Goal: Contribute content: Contribute content

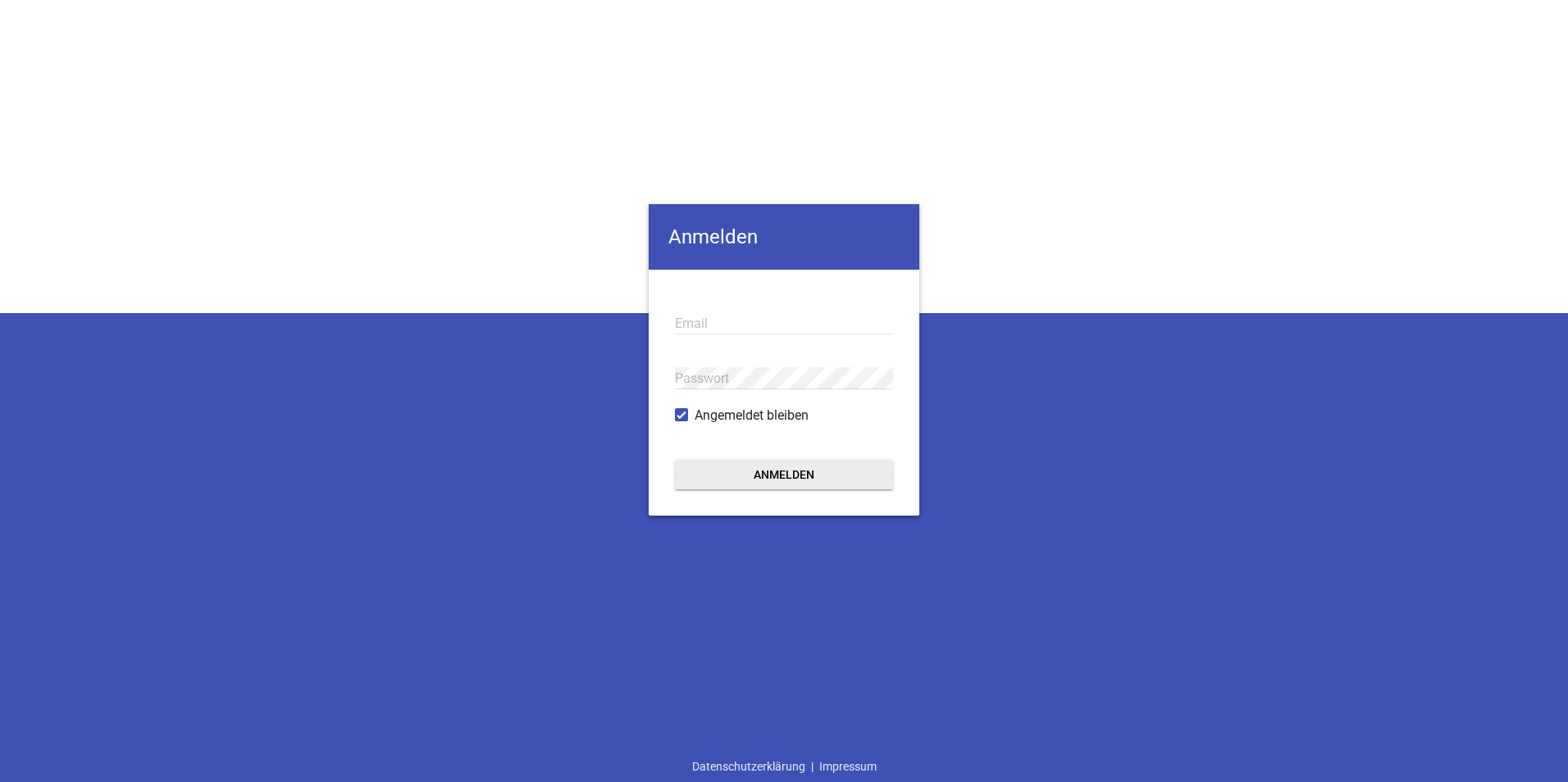
type input "[EMAIL_ADDRESS][DOMAIN_NAME]"
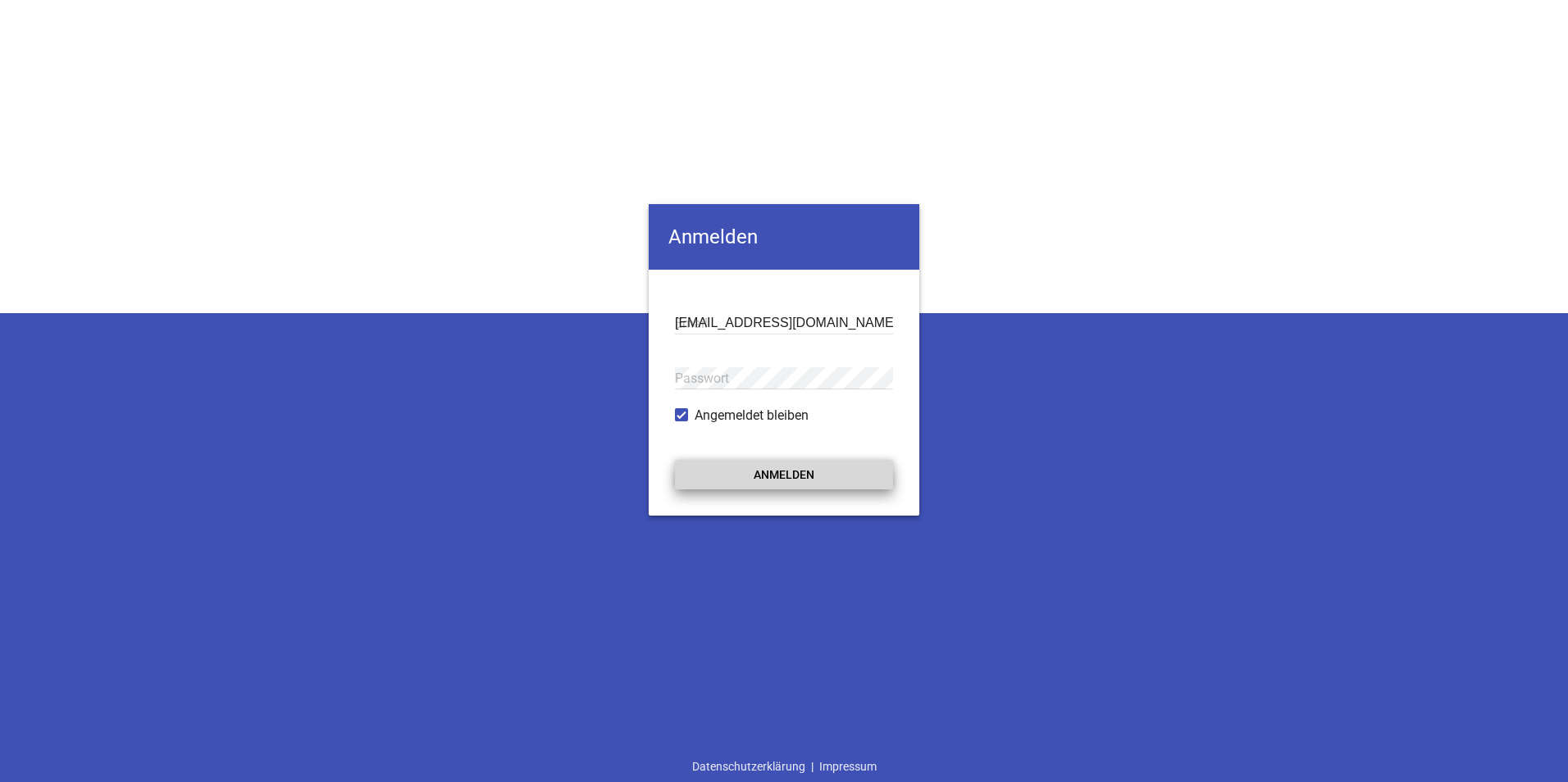
click at [767, 469] on button "Anmelden" at bounding box center [784, 474] width 219 height 30
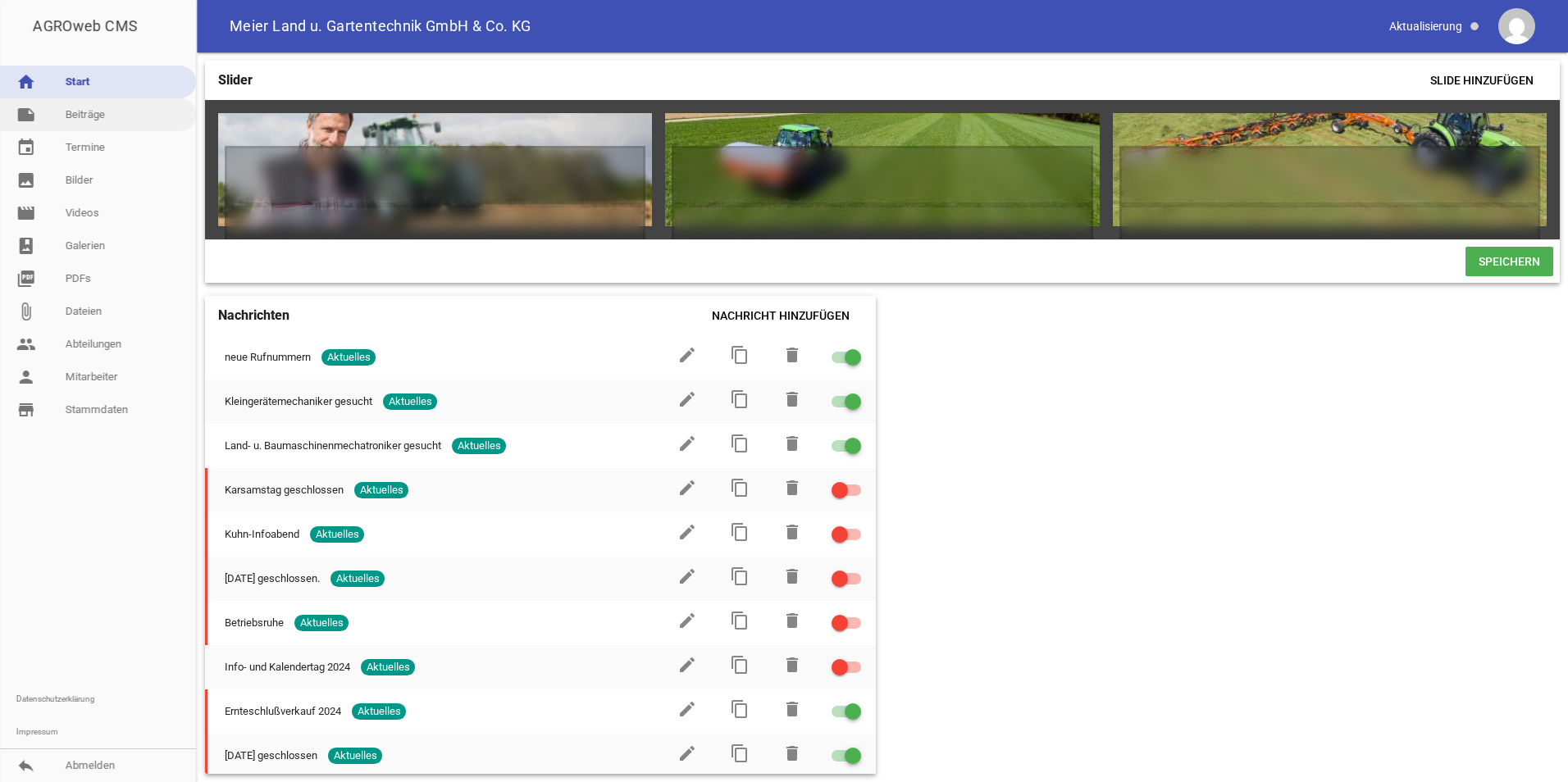
click at [85, 114] on link "note Beiträge" at bounding box center [98, 115] width 196 height 33
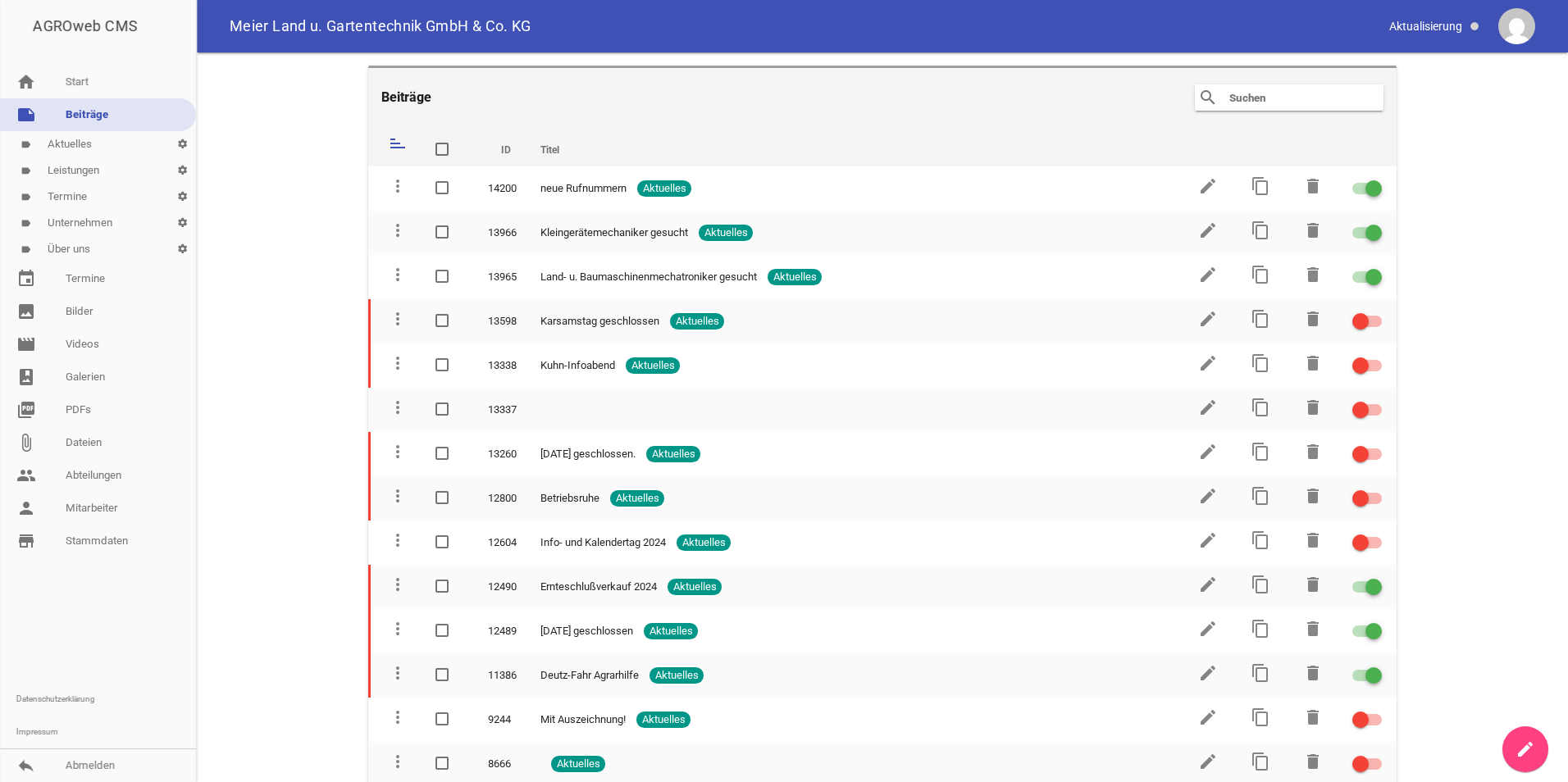
click at [89, 146] on link "label Aktuelles settings" at bounding box center [98, 144] width 196 height 26
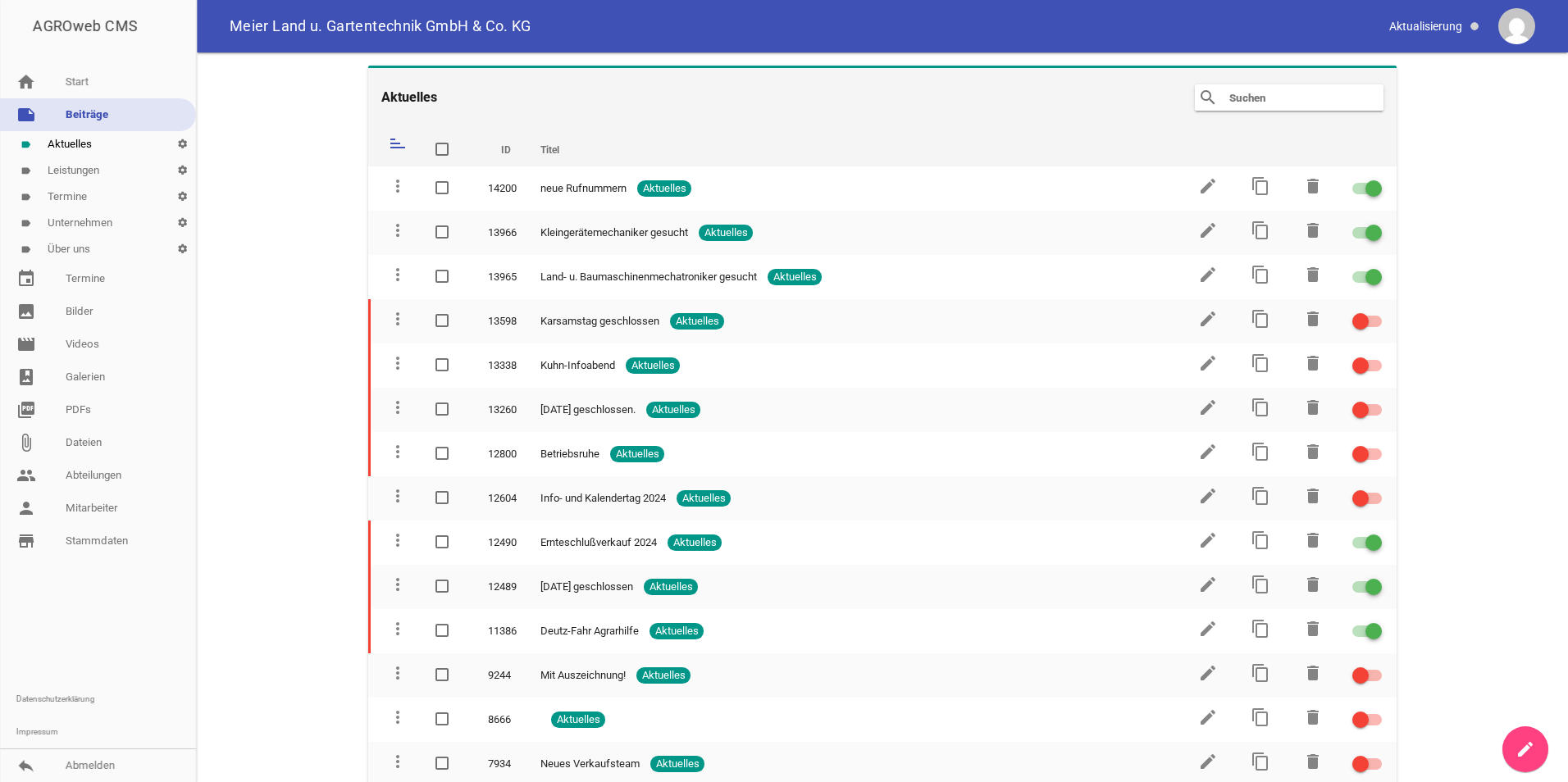
click at [1536, 753] on link "create" at bounding box center [1525, 749] width 46 height 46
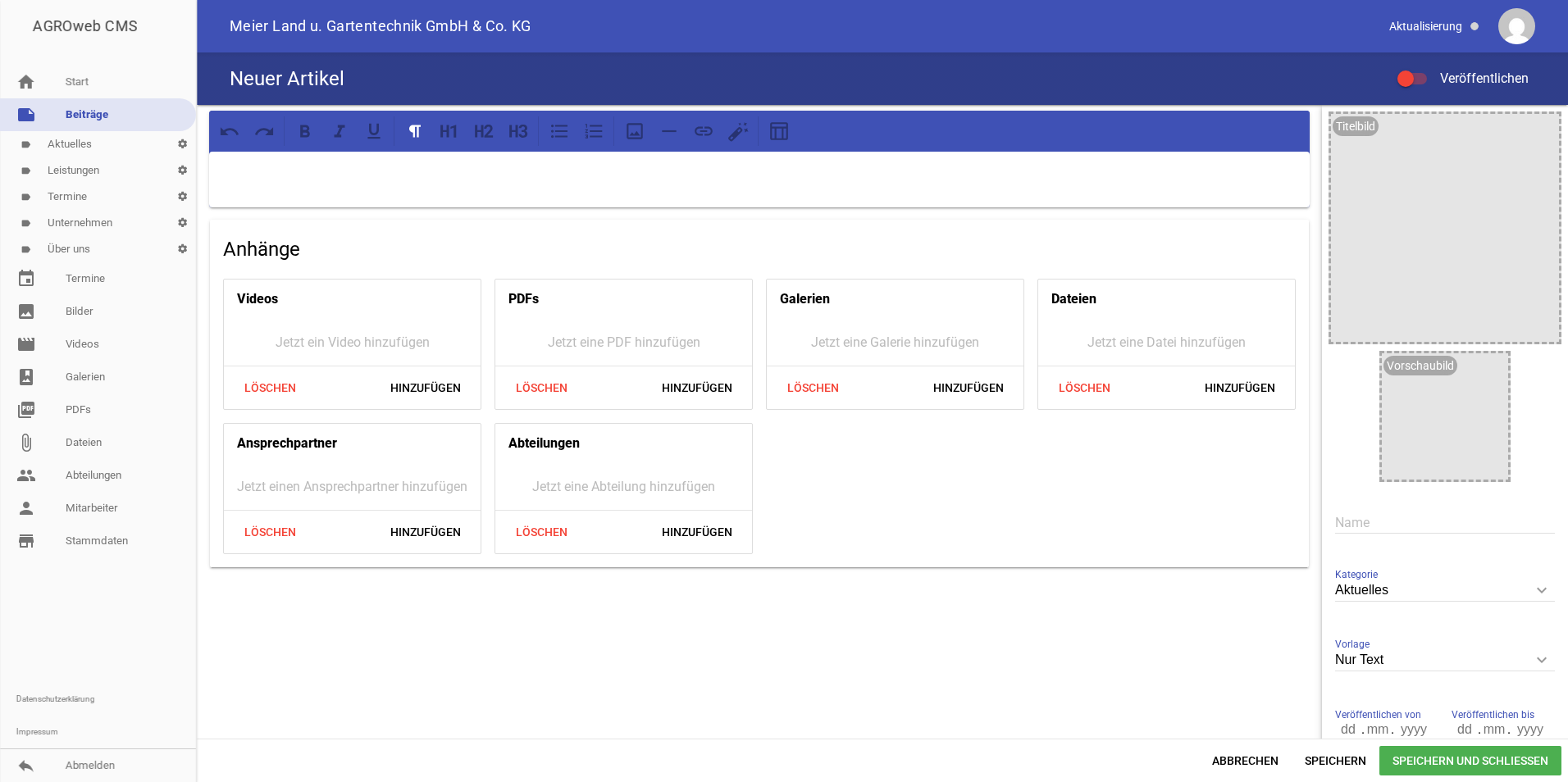
click at [1364, 529] on input "text" at bounding box center [1444, 523] width 219 height 23
type input "Herbstaktion"
click at [1367, 576] on div "Aktuelles keyboard_arrow_down Kategorie Wähle eine Kategorie aus Aktuelles Leis…" at bounding box center [1444, 591] width 219 height 57
click at [1377, 591] on input "Aktuelles" at bounding box center [1444, 591] width 219 height 23
click at [1379, 592] on input "Aktuelles" at bounding box center [1444, 591] width 219 height 23
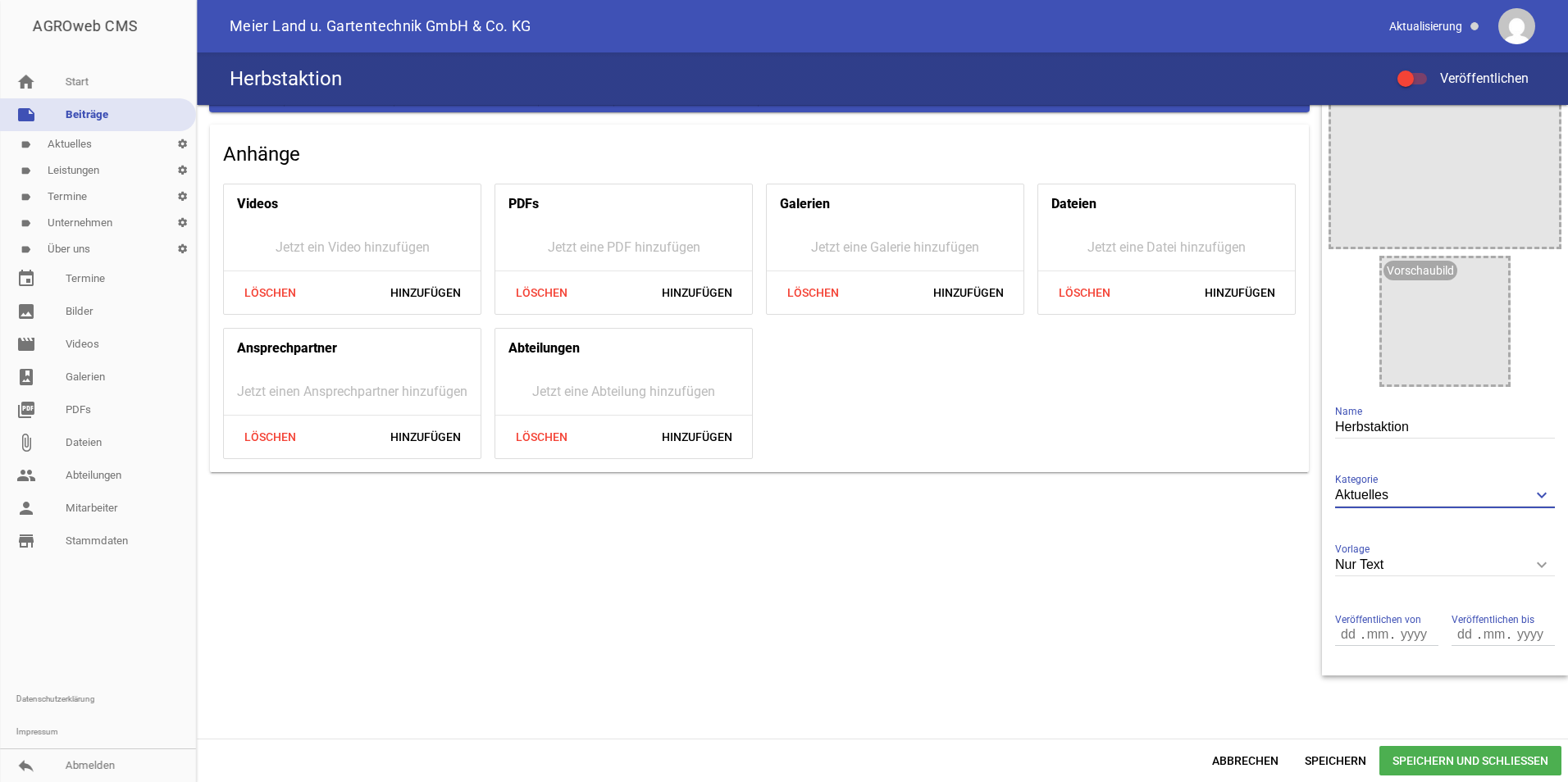
scroll to position [103, 0]
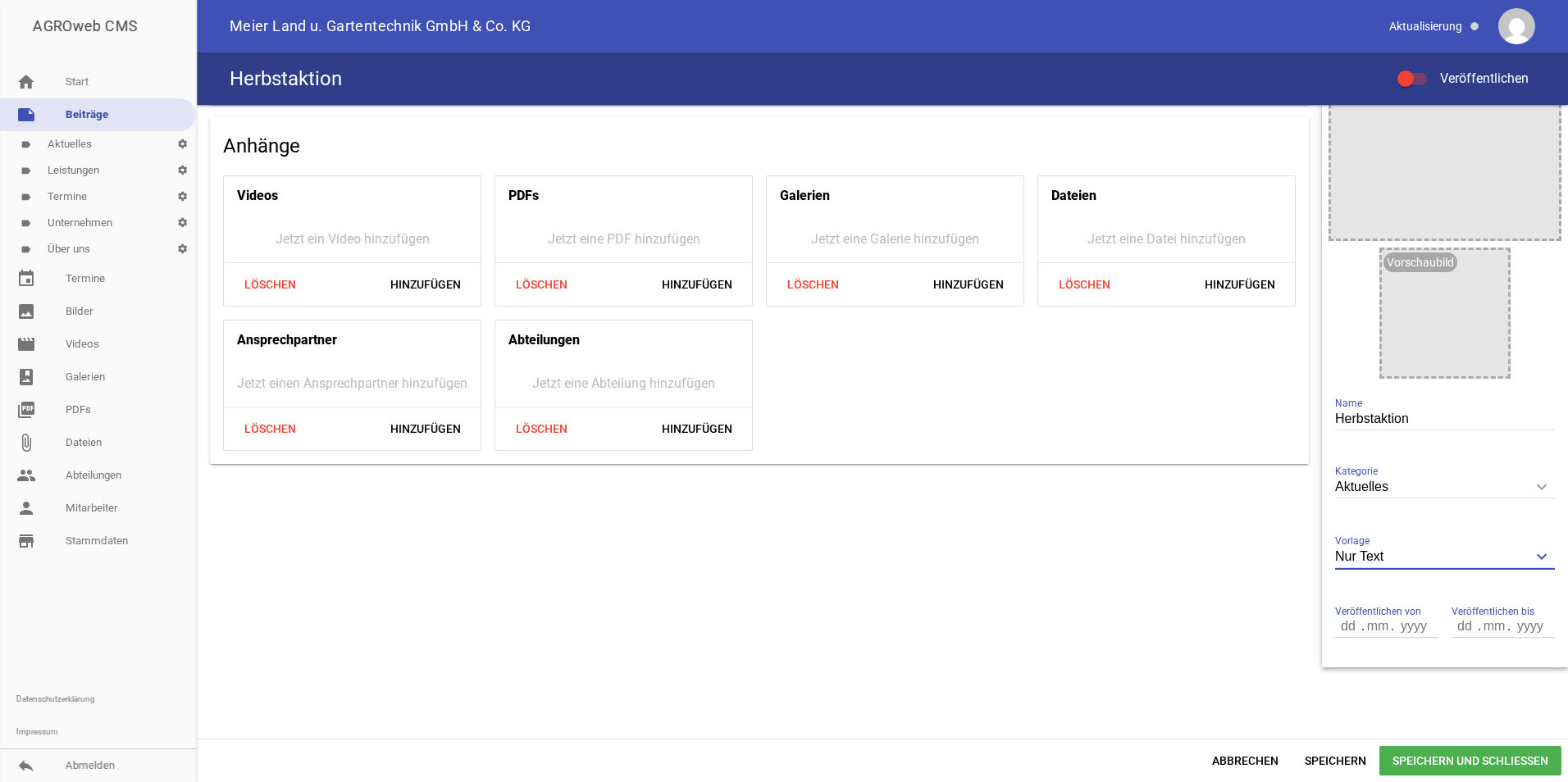
click at [1412, 559] on input "Nur Text" at bounding box center [1444, 557] width 219 height 23
click at [1371, 629] on li "1 Bild" at bounding box center [1444, 634] width 219 height 40
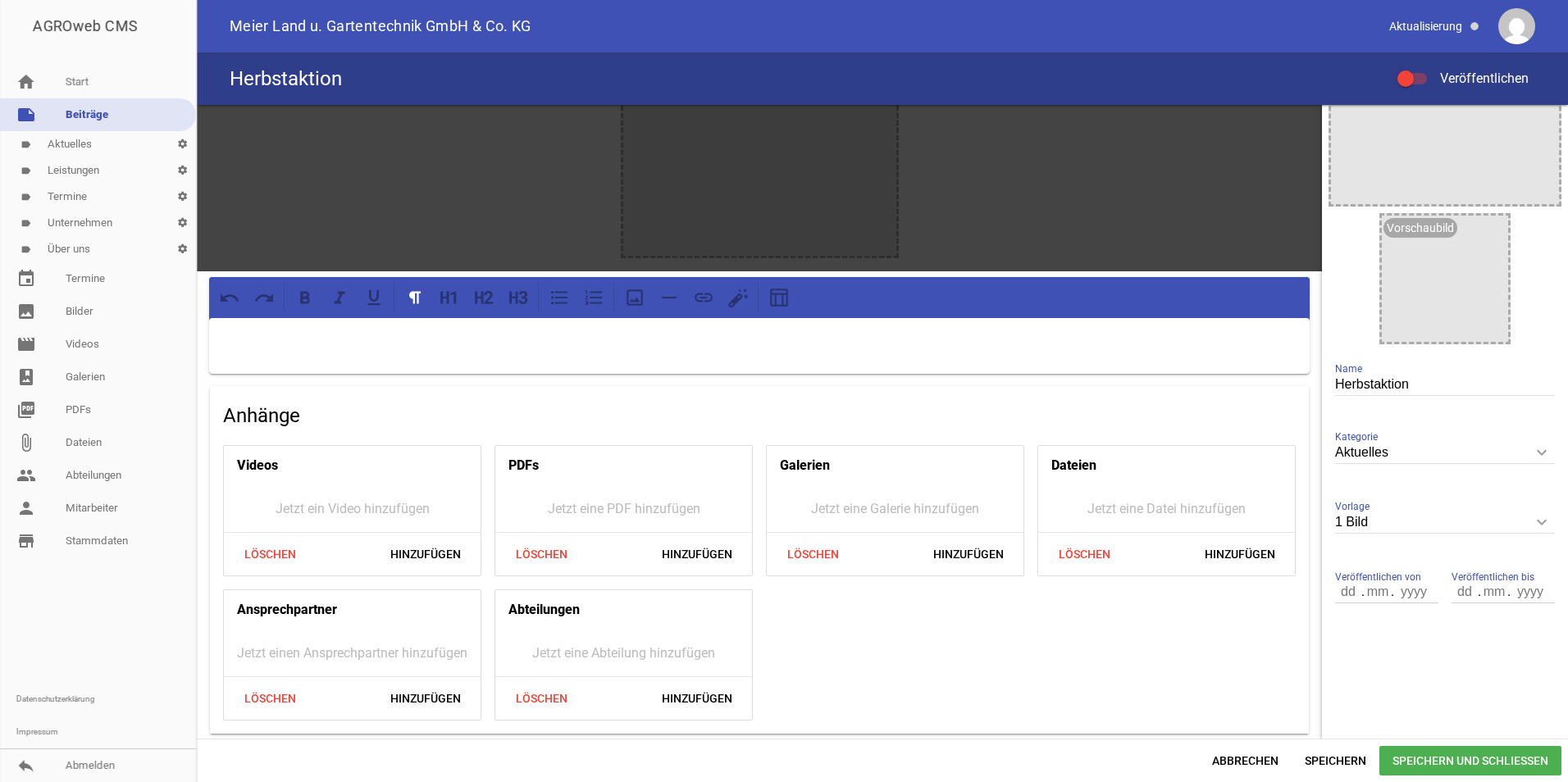
click at [730, 213] on div at bounding box center [760, 119] width 273 height 273
click at [1483, 230] on icon "image" at bounding box center [1490, 232] width 26 height 26
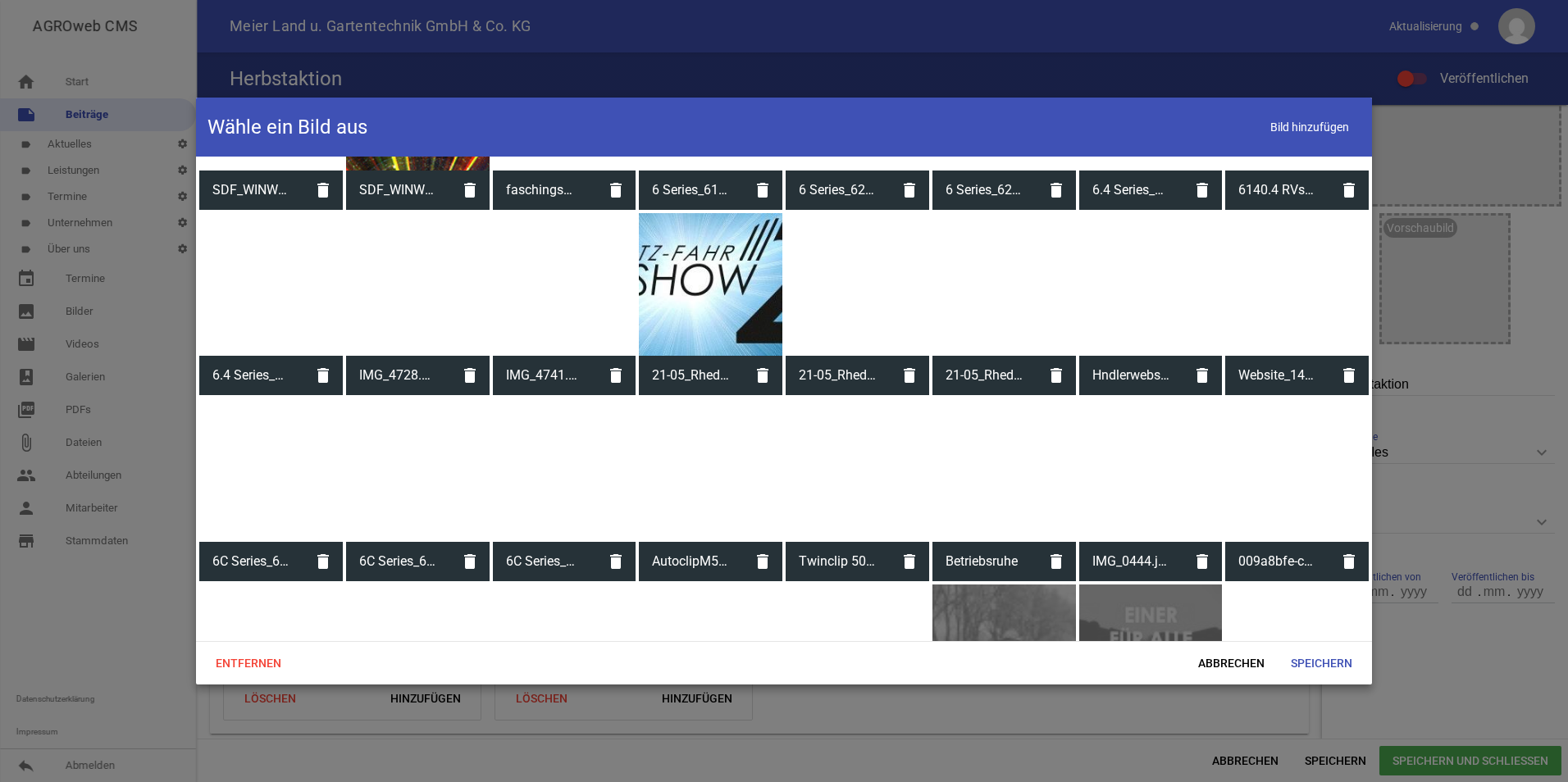
scroll to position [1512, 0]
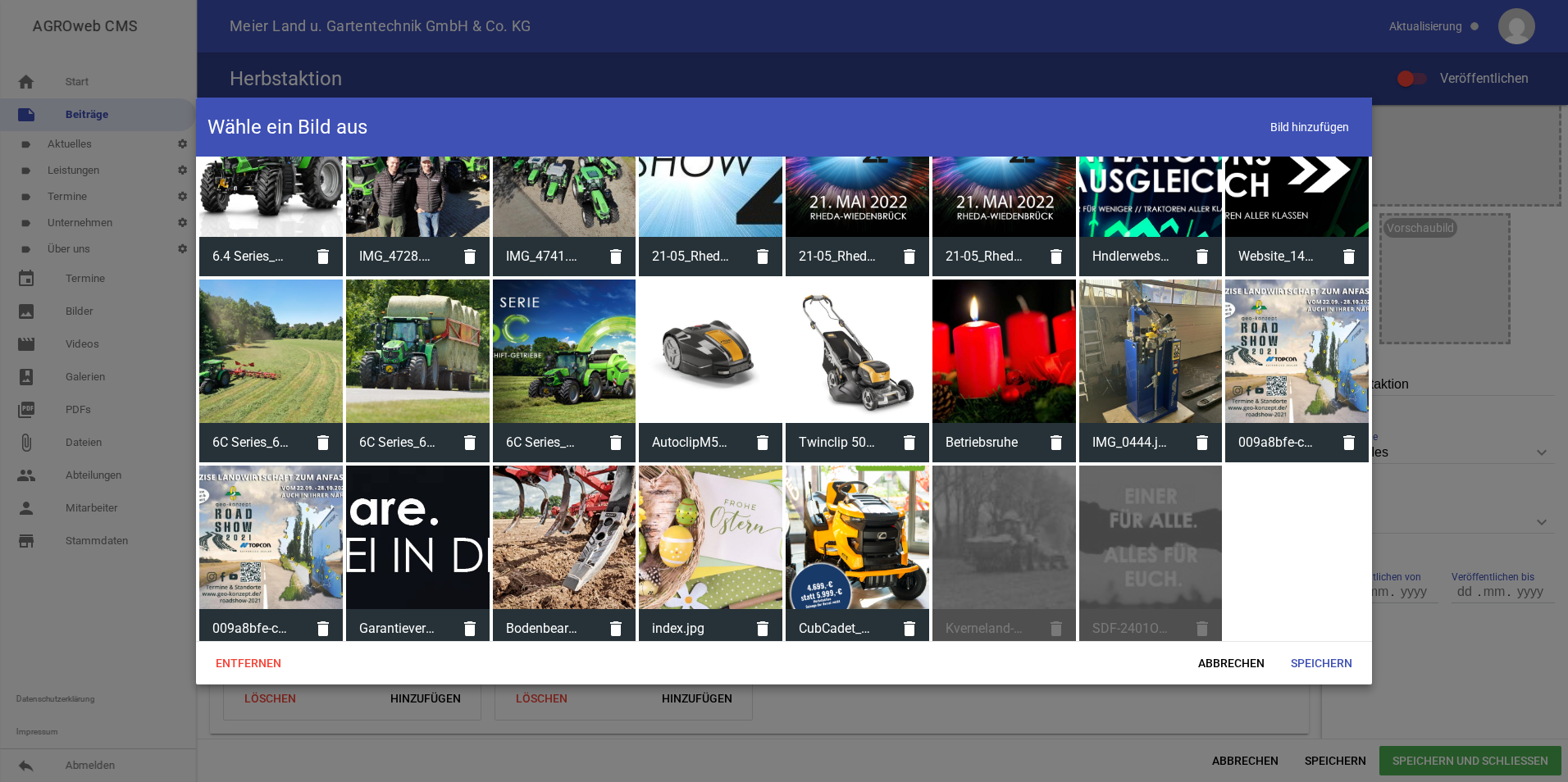
click at [825, 522] on div at bounding box center [857, 537] width 144 height 144
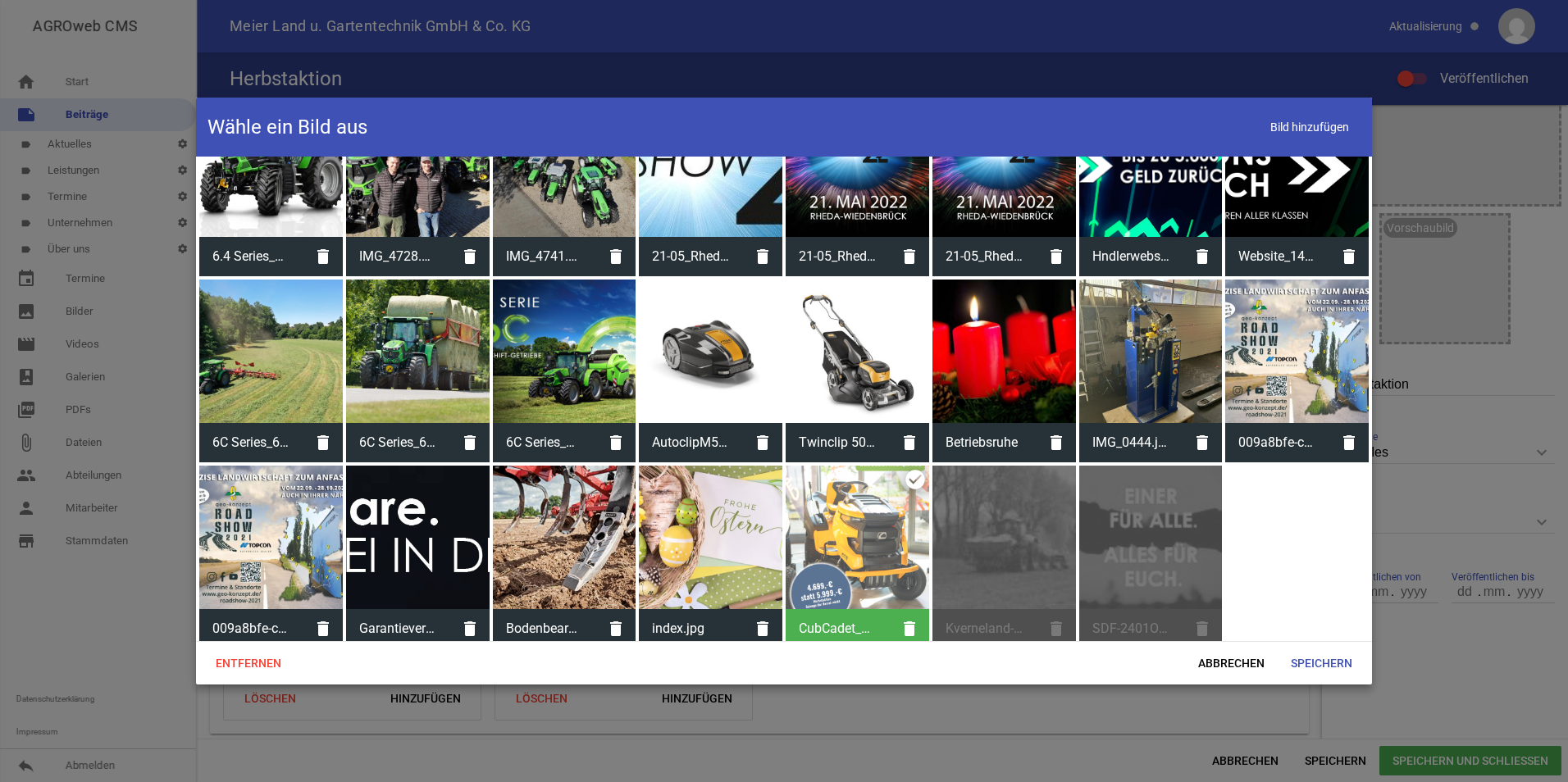
click at [825, 522] on div at bounding box center [857, 537] width 144 height 144
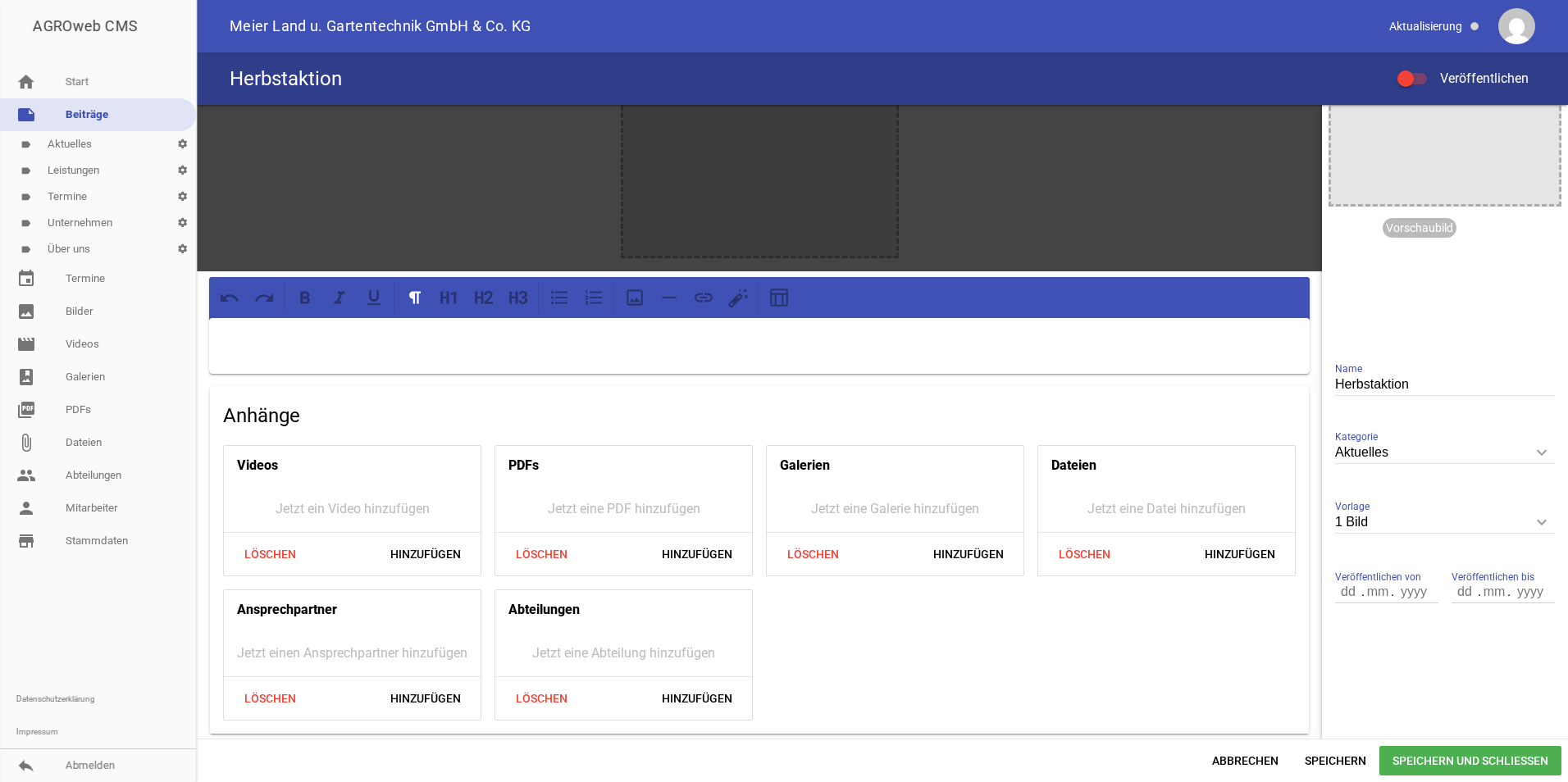
click at [751, 209] on div at bounding box center [760, 119] width 273 height 273
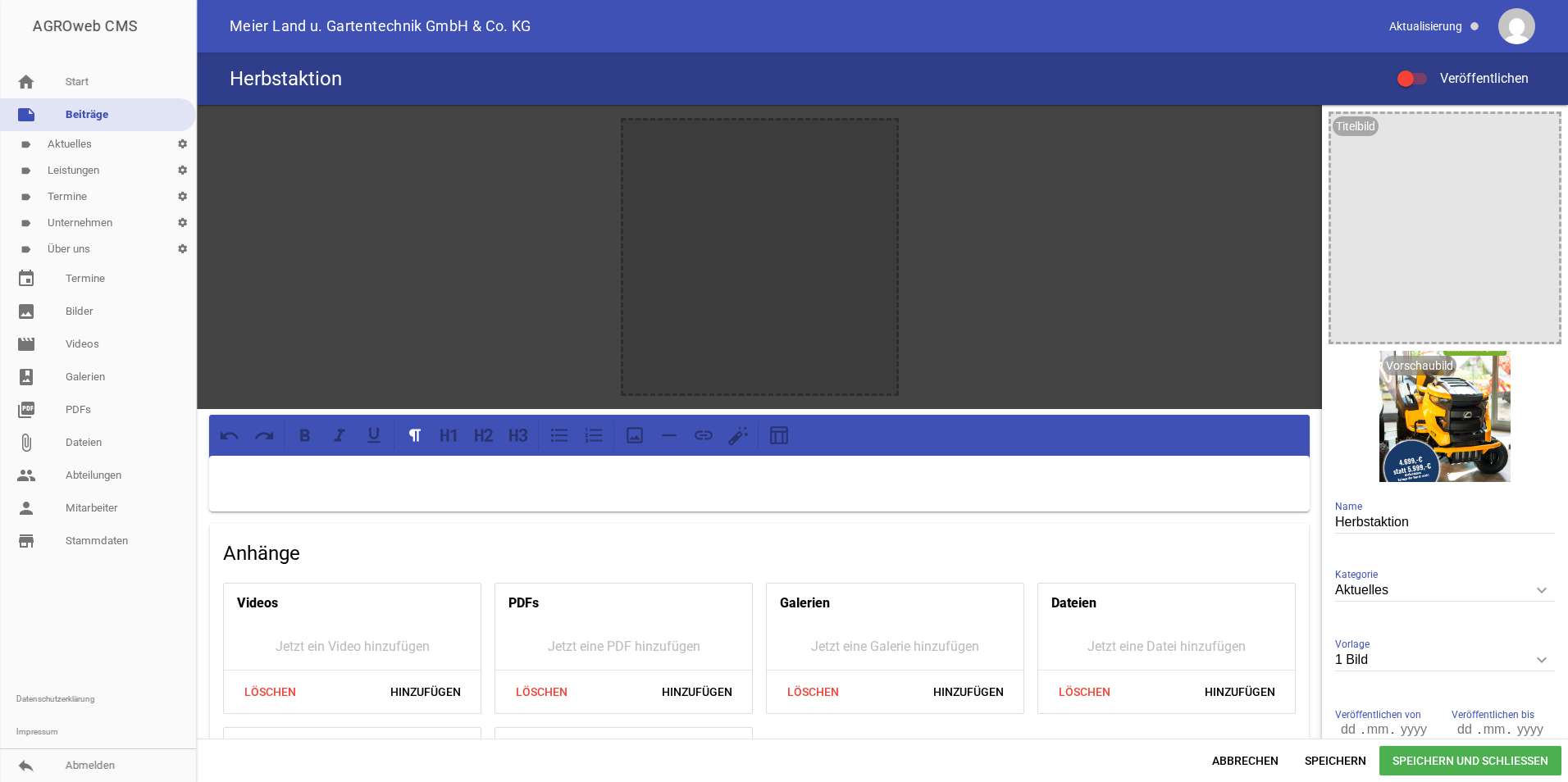
scroll to position [138, 0]
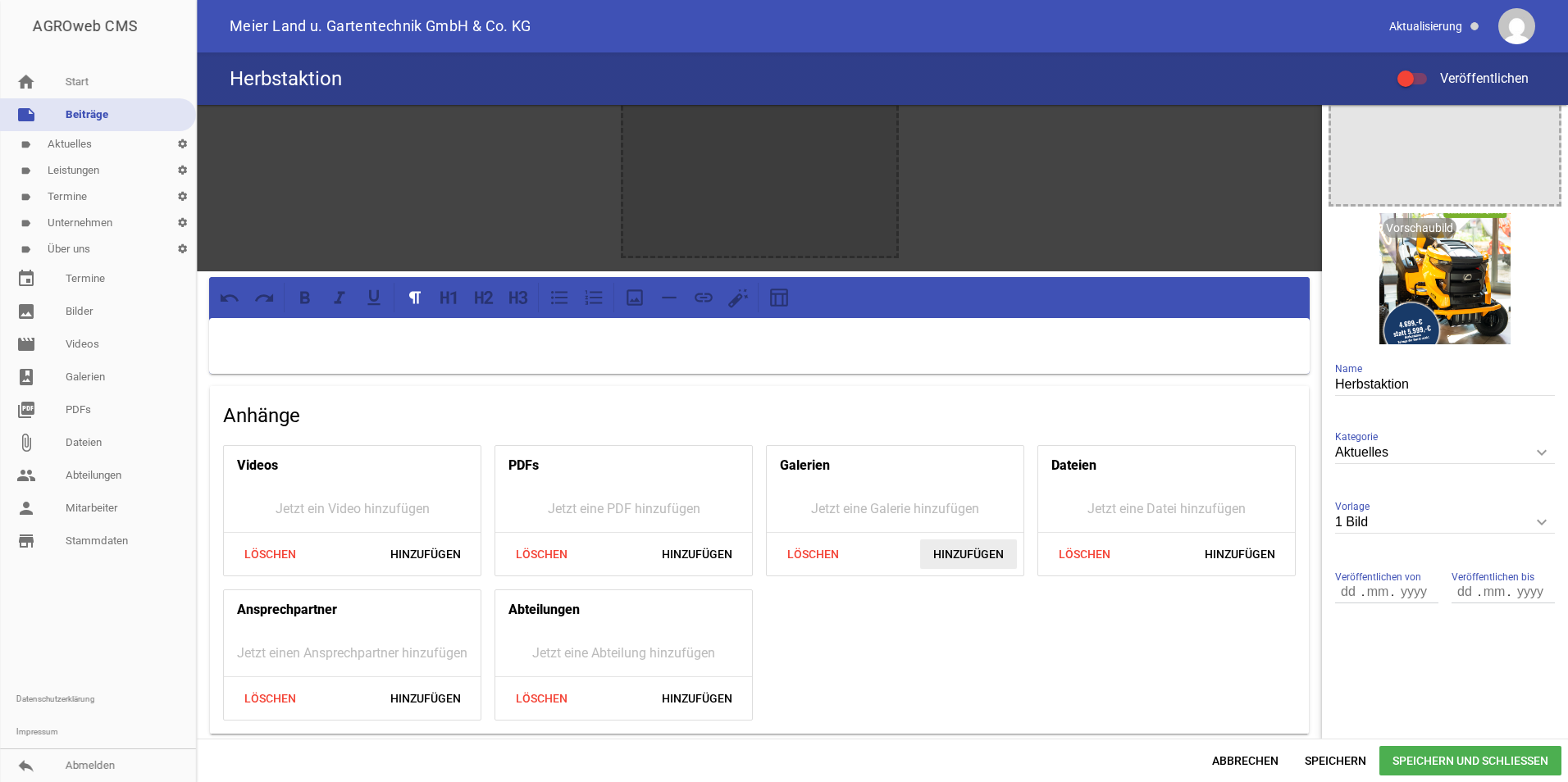
click at [941, 547] on span "Hinzufügen" at bounding box center [968, 554] width 97 height 30
click at [1451, 161] on div at bounding box center [1445, 90] width 228 height 228
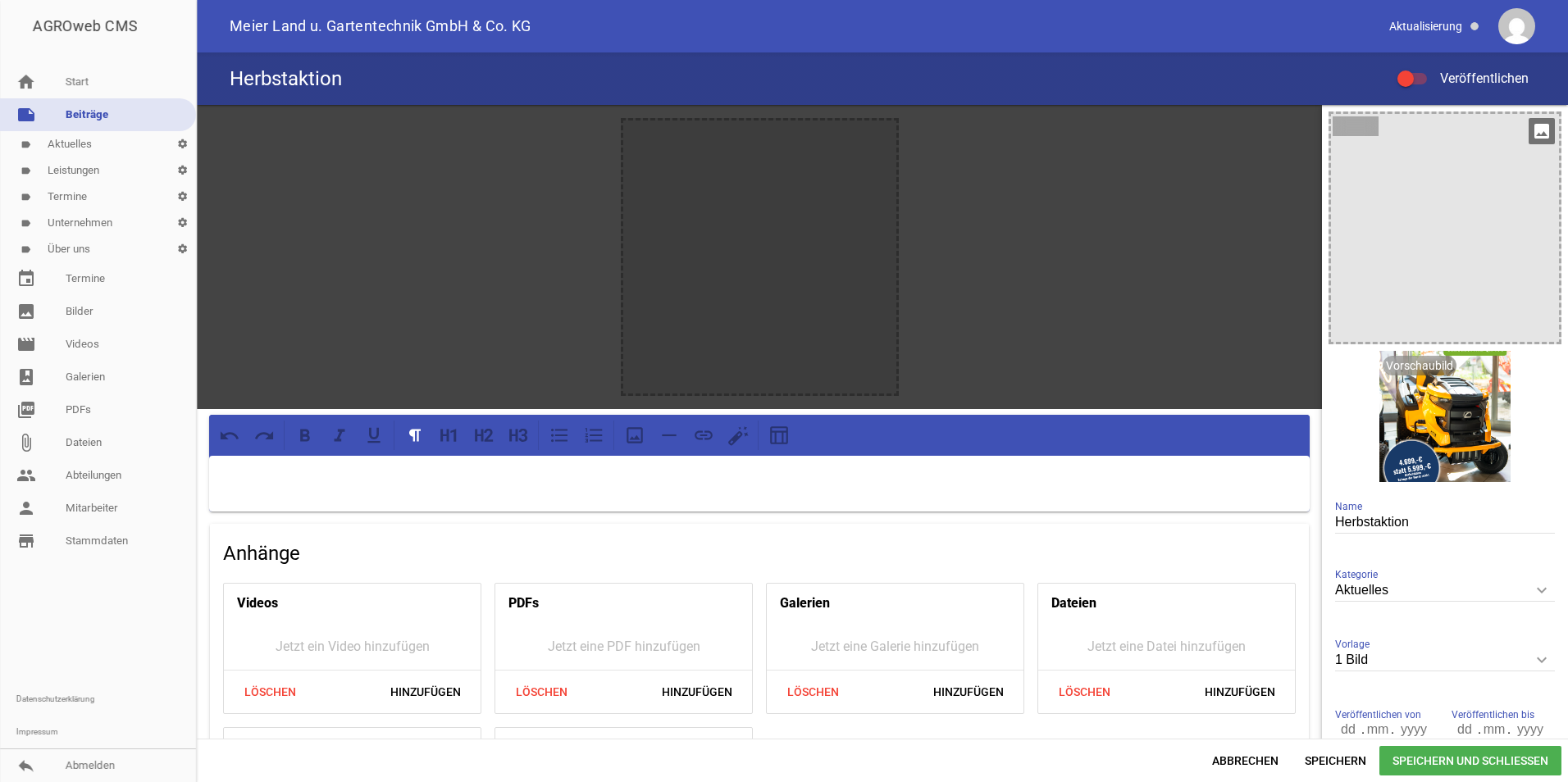
click at [1531, 133] on icon "image" at bounding box center [1541, 131] width 26 height 26
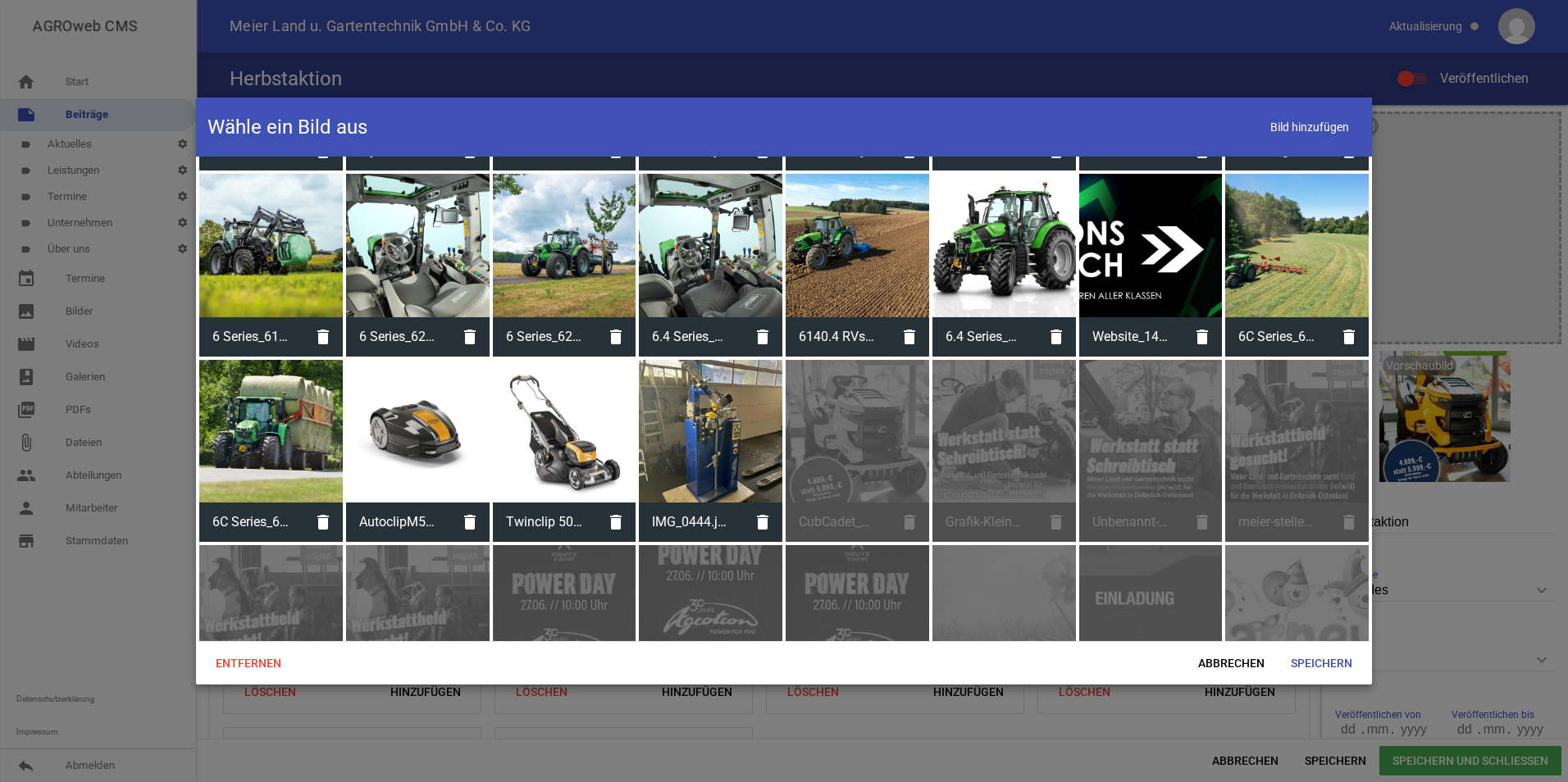
scroll to position [492, 0]
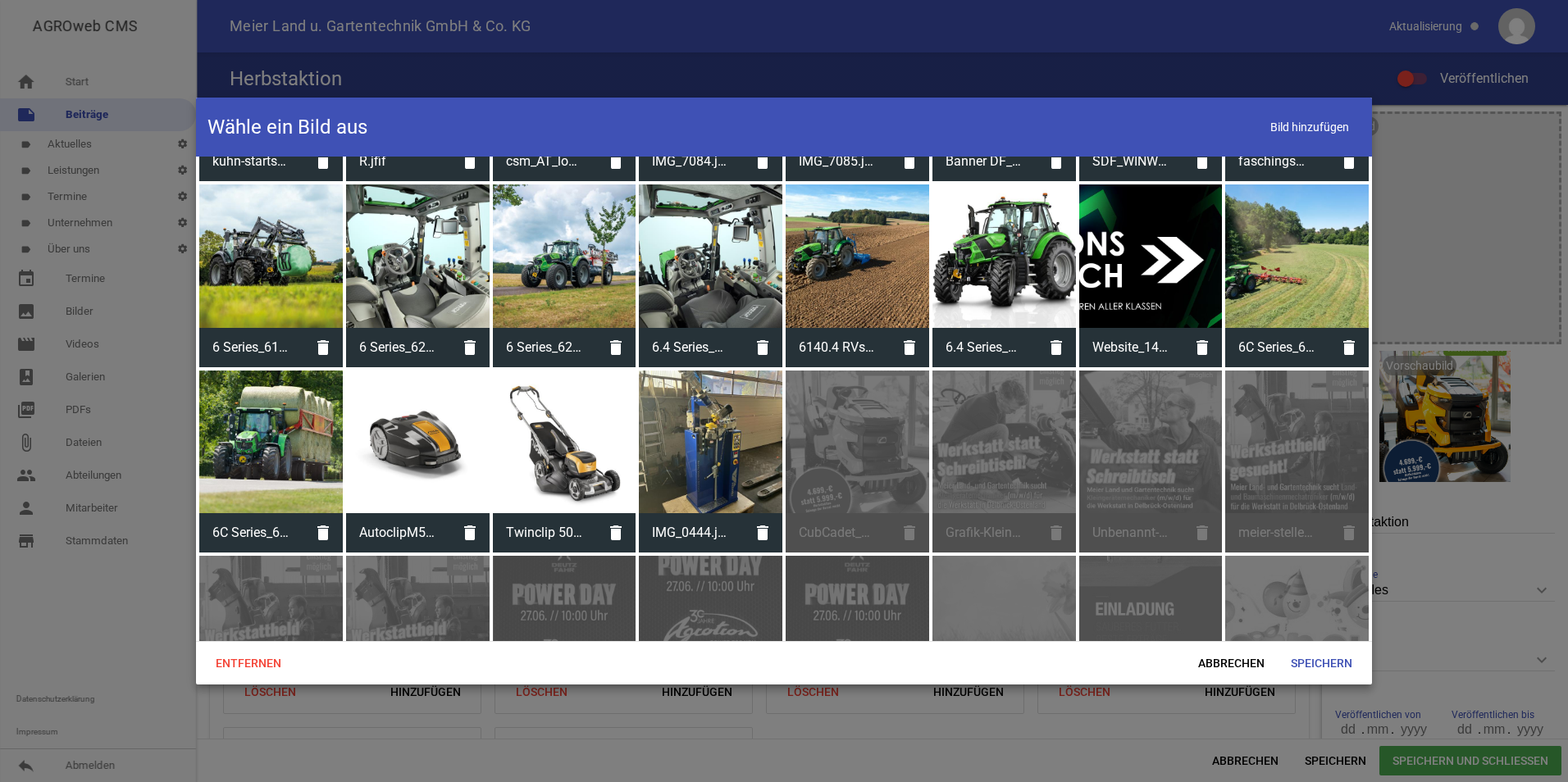
click at [836, 428] on div "CubCadet_XT2.png delete" at bounding box center [857, 461] width 144 height 182
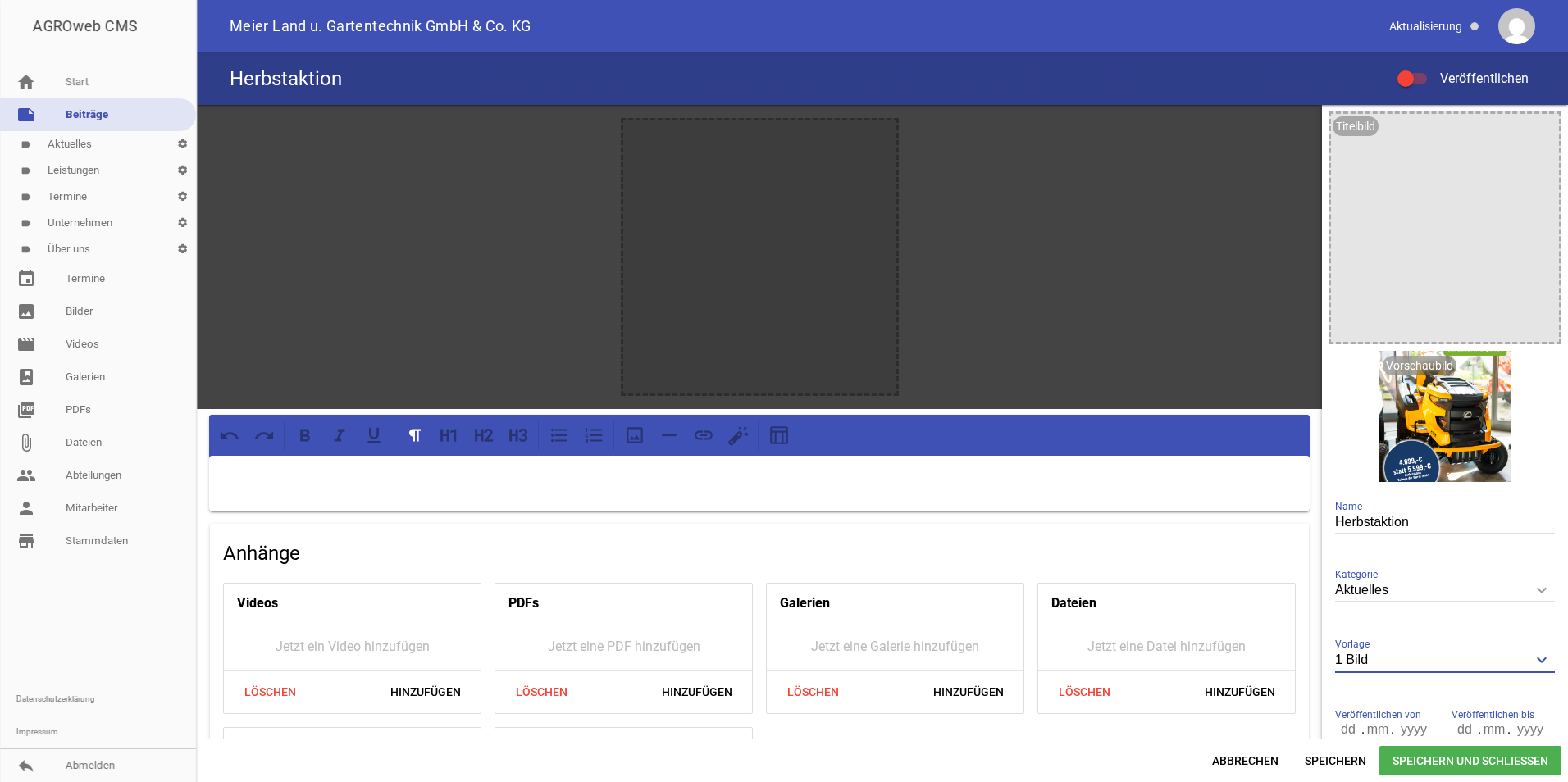
click at [1365, 649] on input "1 Bild" at bounding box center [1444, 660] width 219 height 23
click at [1358, 690] on li "Nur Text" at bounding box center [1444, 698] width 219 height 40
type input "Nur Text"
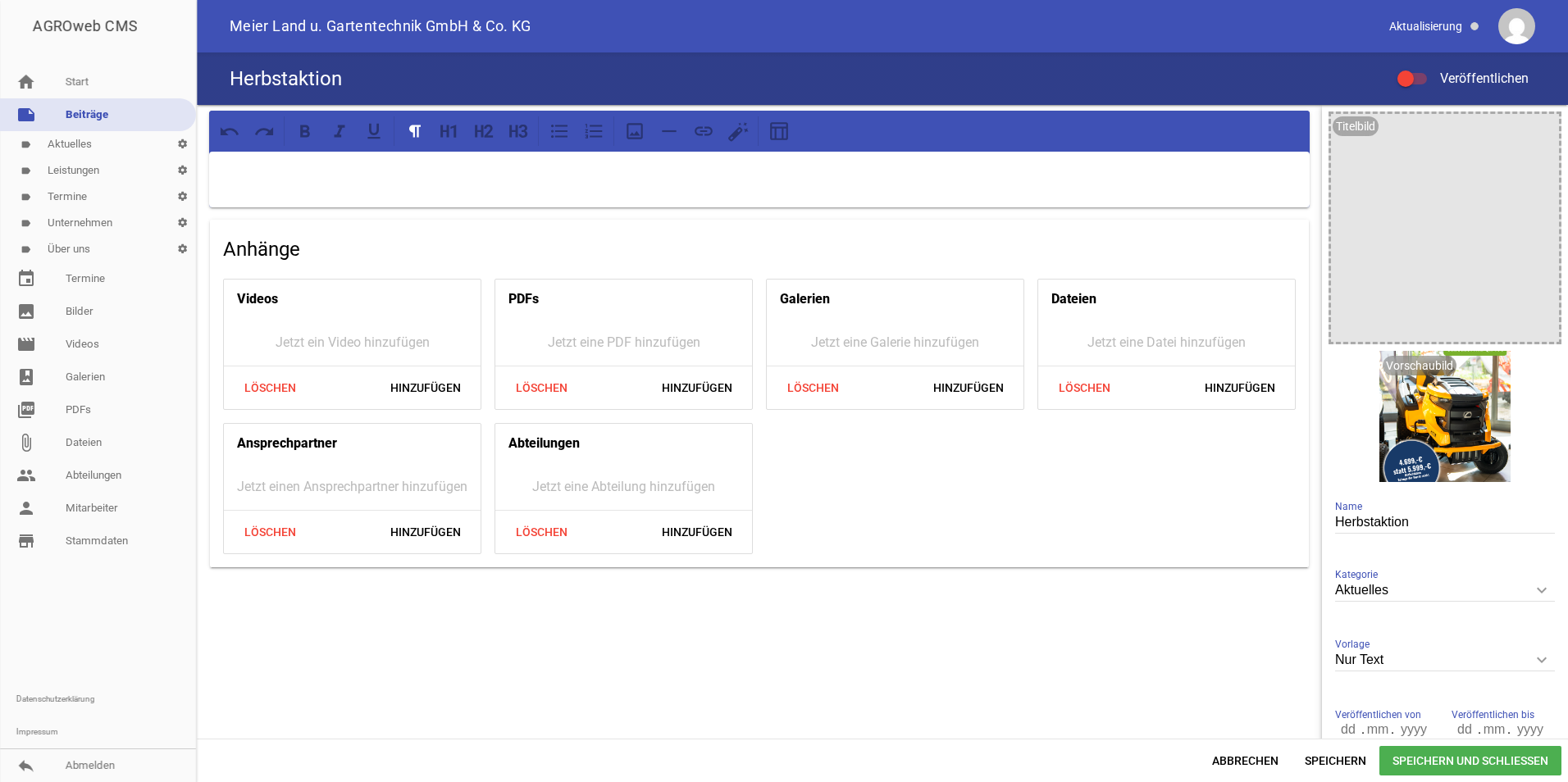
click at [356, 194] on div at bounding box center [760, 180] width 1100 height 56
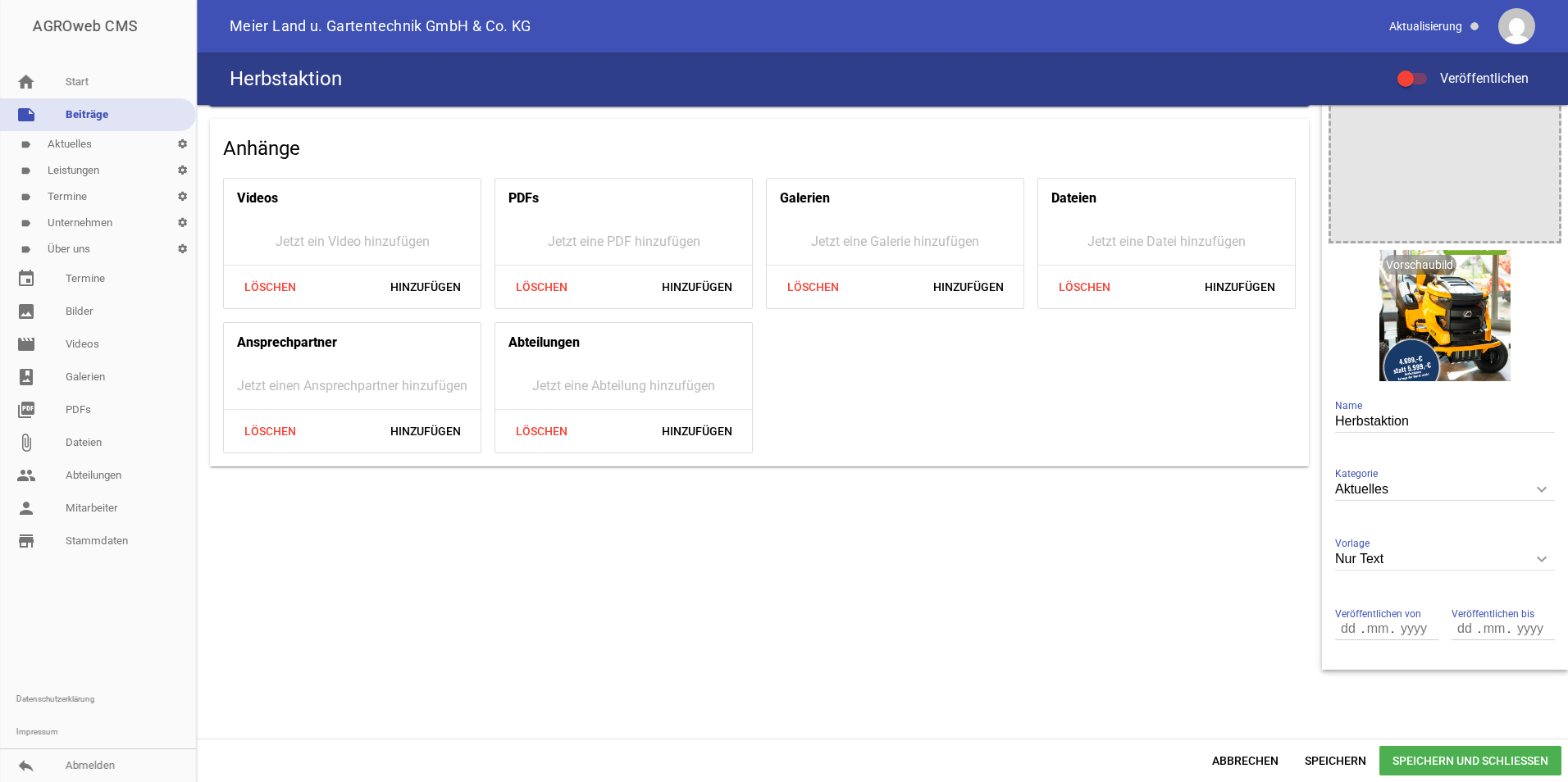
scroll to position [103, 0]
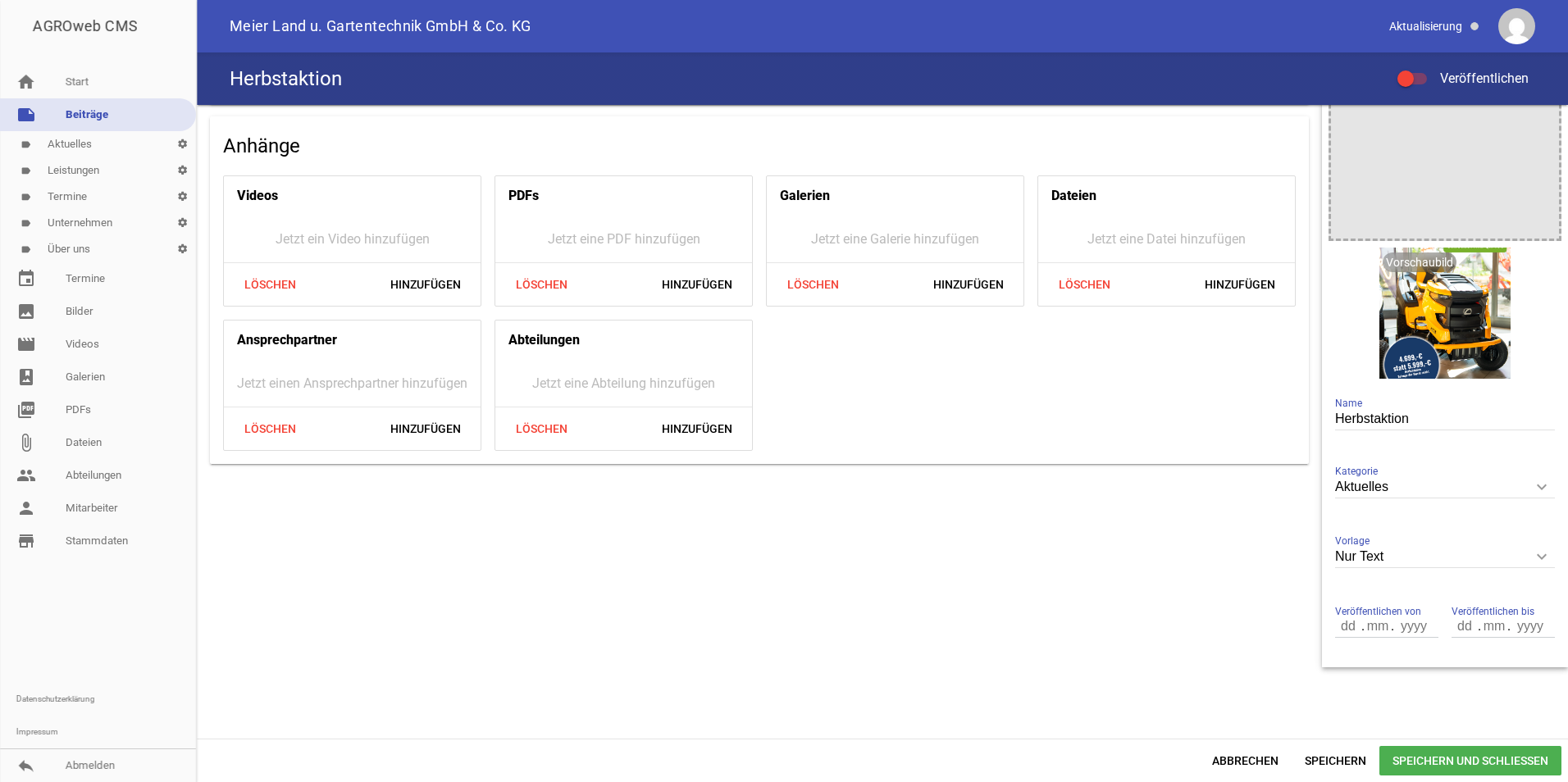
click at [1363, 632] on input "number" at bounding box center [1377, 627] width 30 height 22
click at [1335, 625] on input "number" at bounding box center [1349, 627] width 28 height 22
click at [1336, 621] on input "number" at bounding box center [1349, 627] width 28 height 22
type input "24"
type input "09"
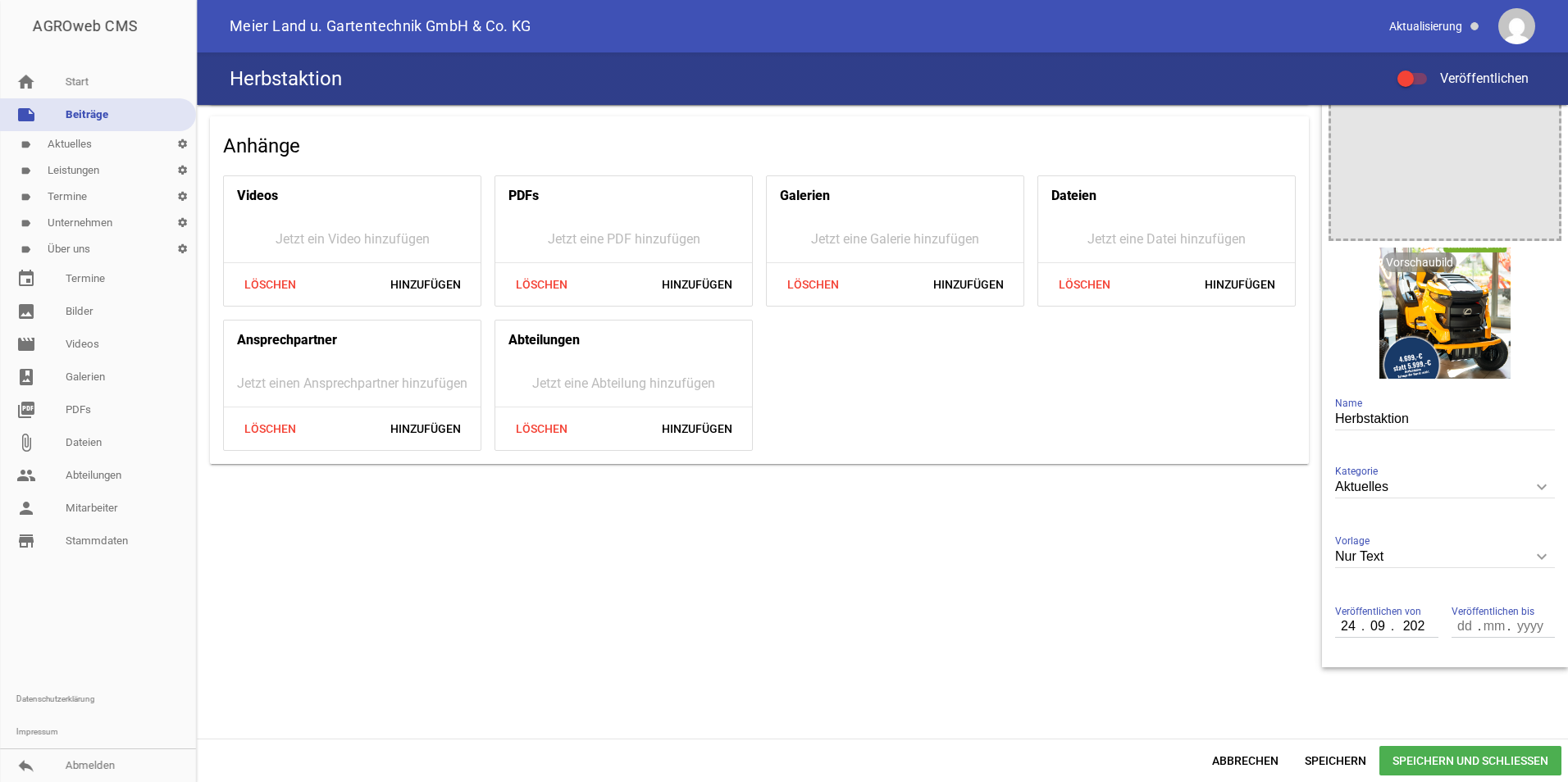
type input "2025"
type input "31"
type input "12"
type input "2025"
click at [1498, 768] on span "Speichern und Schließen" at bounding box center [1470, 760] width 182 height 30
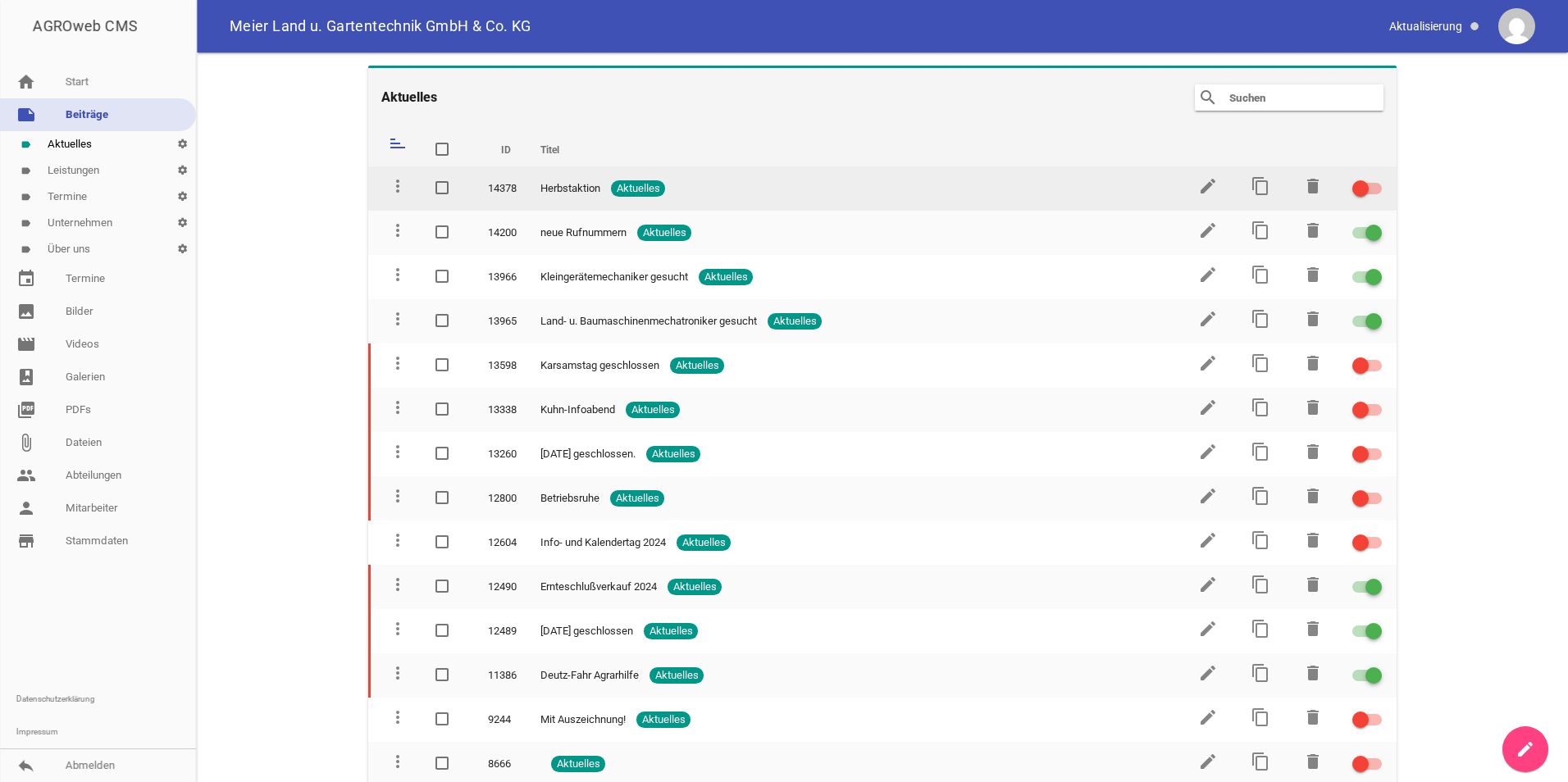
click at [1352, 185] on div at bounding box center [1360, 189] width 16 height 16
click at [1377, 179] on input "checkbox" at bounding box center [1377, 179] width 0 height 0
click at [1204, 181] on icon "edit" at bounding box center [1209, 186] width 20 height 20
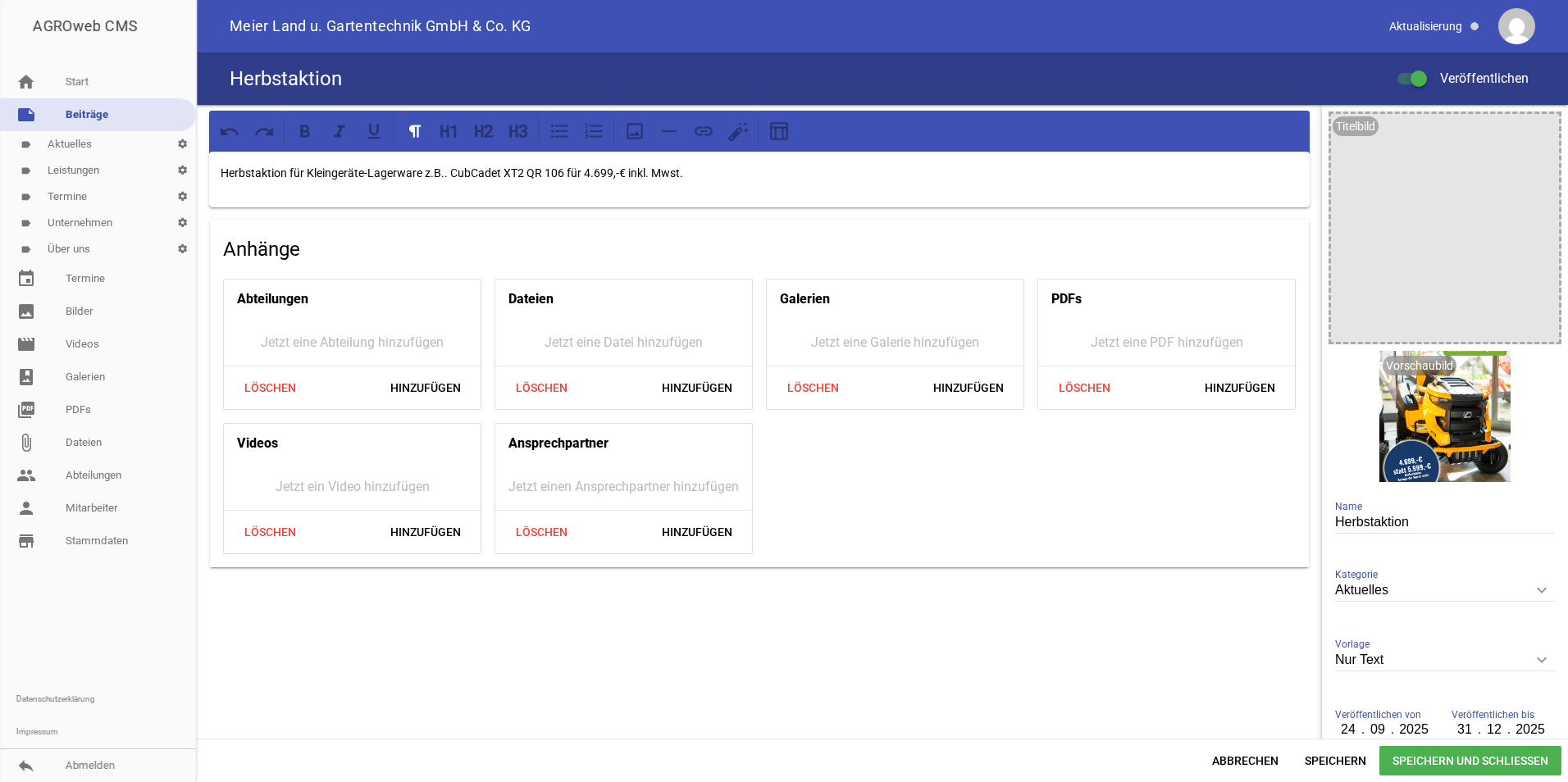
click at [1404, 662] on input "Nur Text" at bounding box center [1444, 660] width 219 height 23
click at [1367, 726] on li "1 Bild" at bounding box center [1444, 737] width 219 height 40
type input "1 Bild"
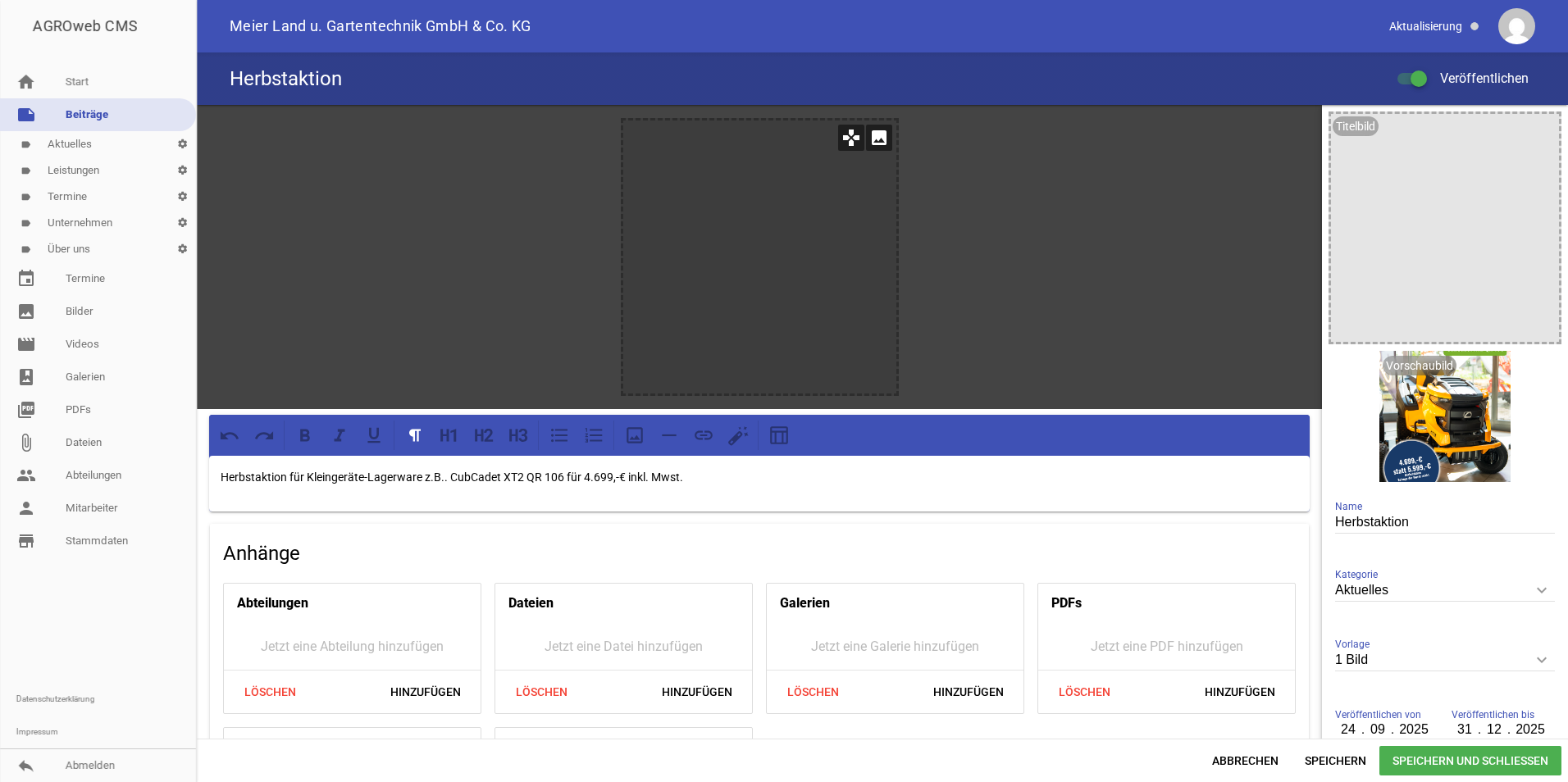
click at [765, 283] on div at bounding box center [760, 256] width 273 height 273
click at [875, 136] on icon "image" at bounding box center [879, 137] width 26 height 26
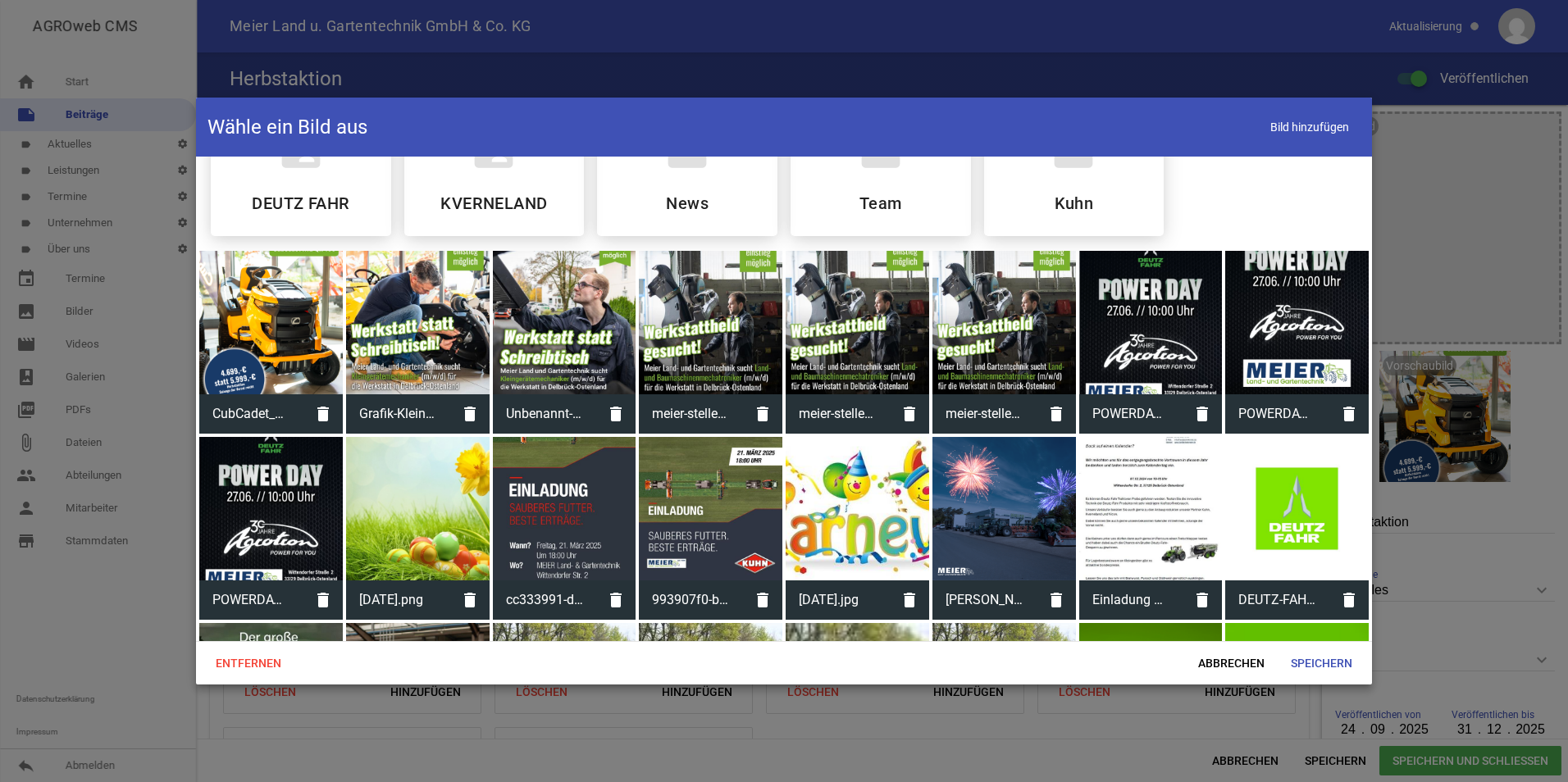
scroll to position [82, 0]
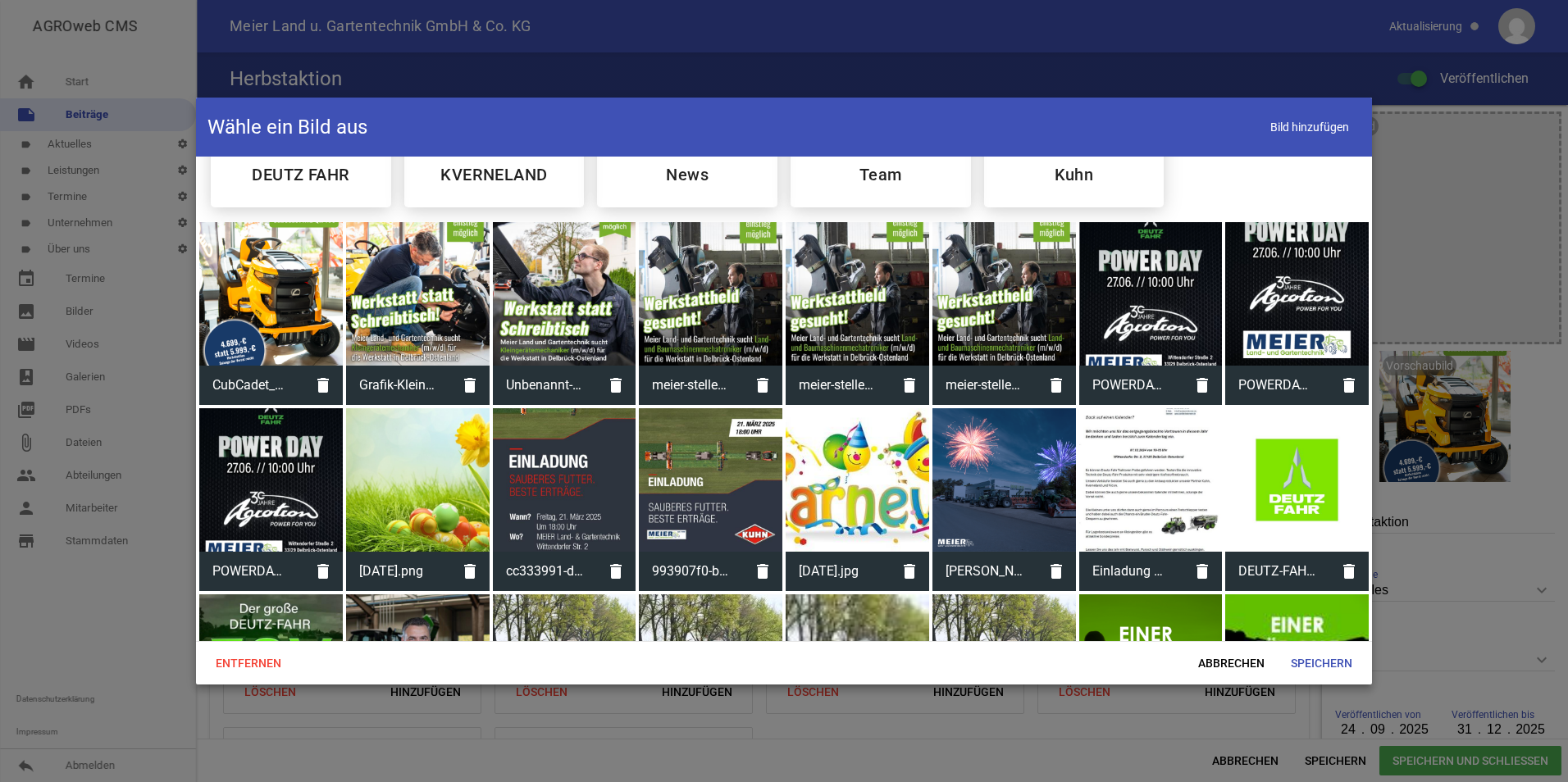
click at [286, 321] on div at bounding box center [271, 293] width 144 height 144
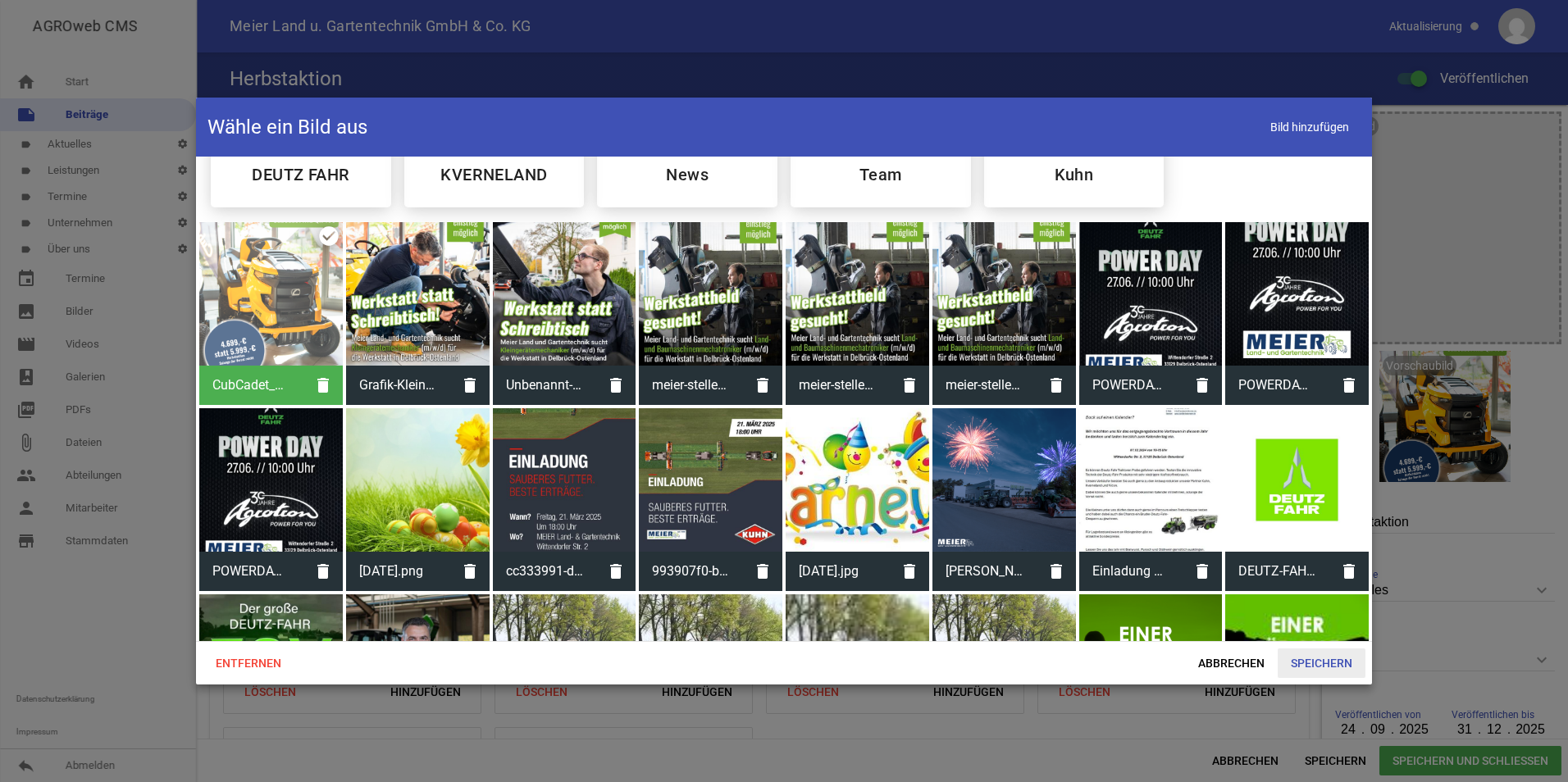
click at [1321, 655] on span "Speichern" at bounding box center [1321, 663] width 88 height 30
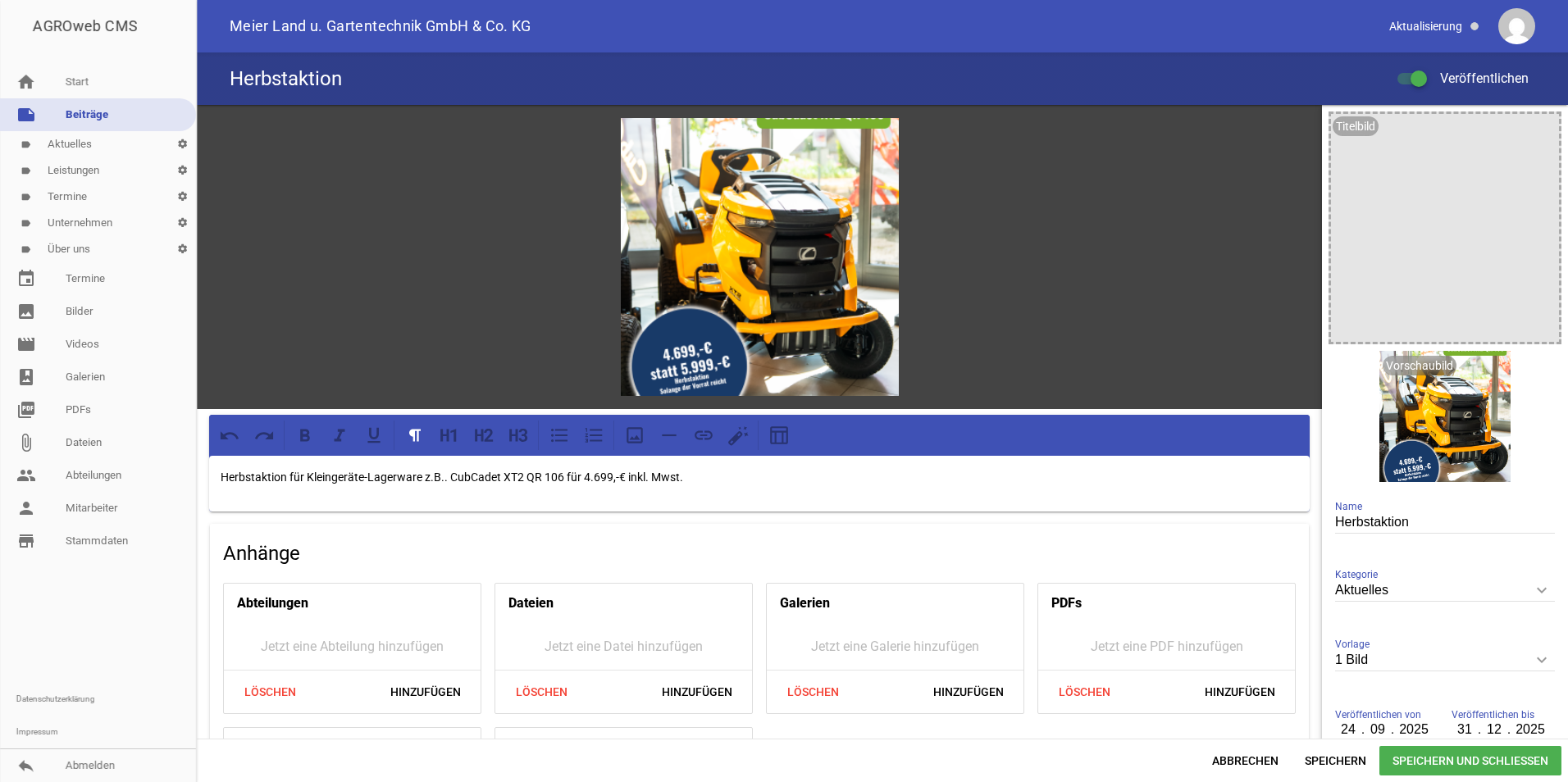
click at [685, 479] on p "Herbstaktion für Kleingeräte-Lagerware z.B.. CubCadet XT2 QR 106 für 4.699,-€ i…" at bounding box center [759, 478] width 1078 height 20
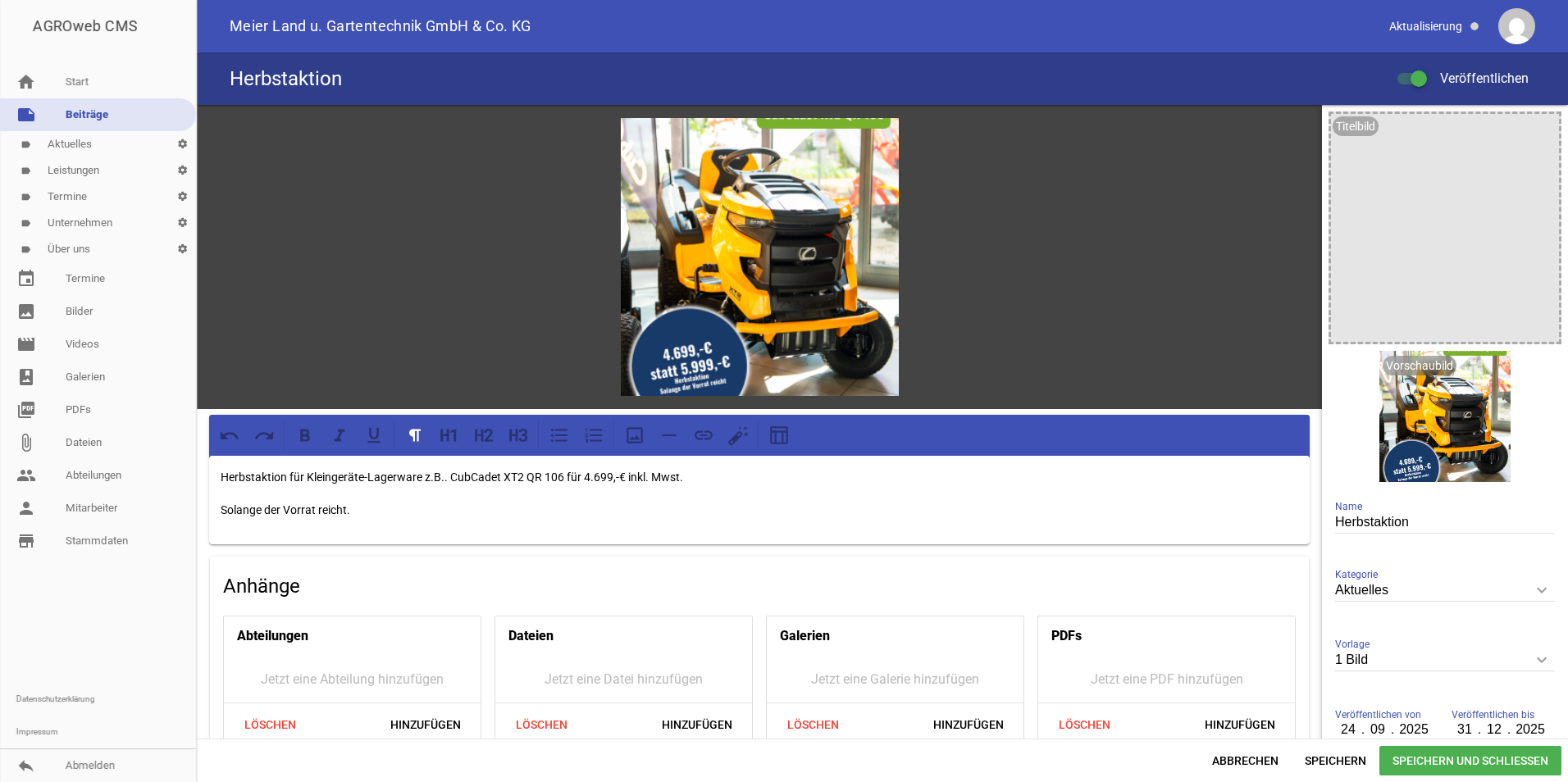
click at [1444, 761] on span "Speichern und Schließen" at bounding box center [1470, 760] width 182 height 30
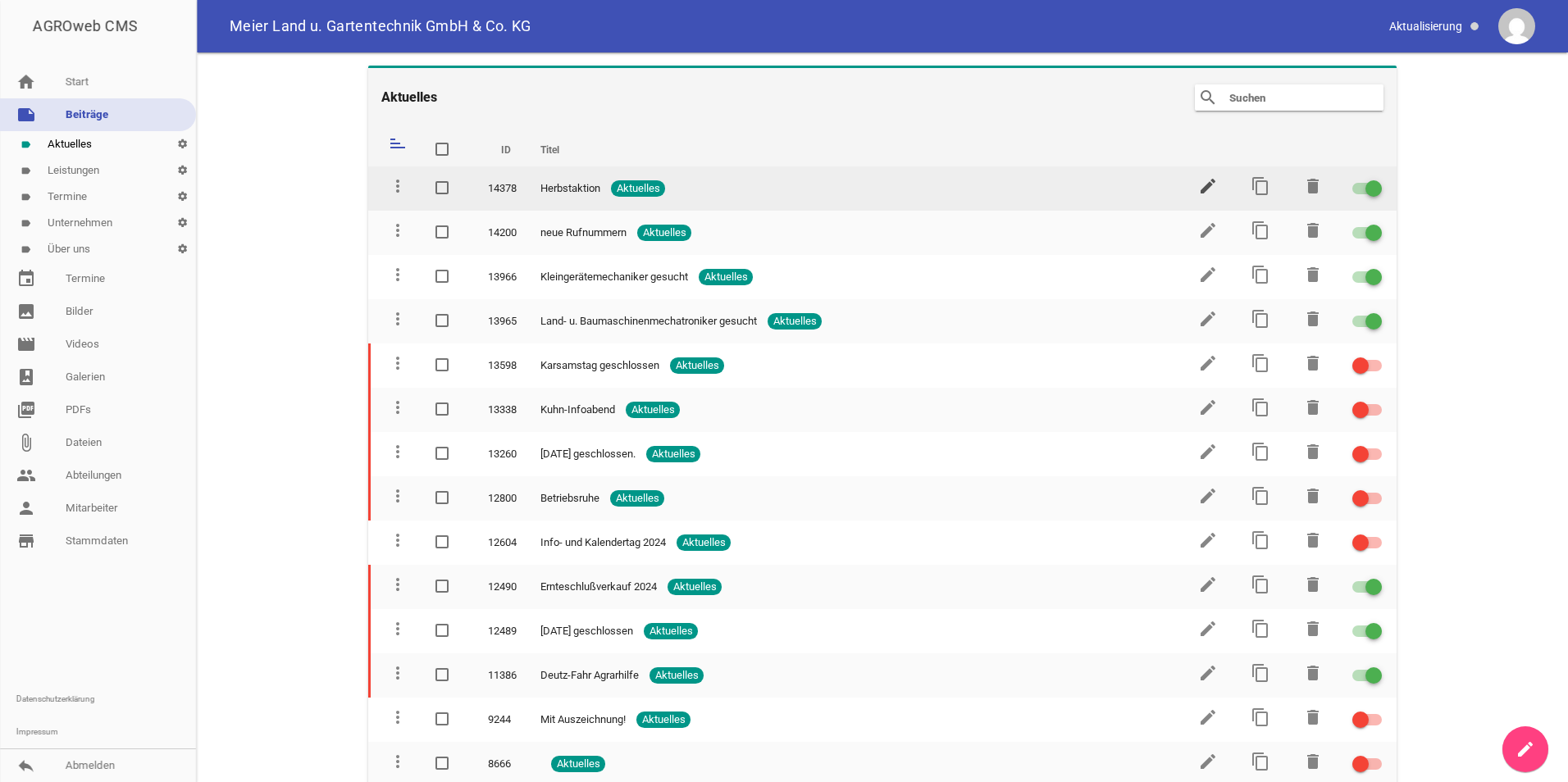
click at [1199, 188] on icon "edit" at bounding box center [1209, 186] width 20 height 20
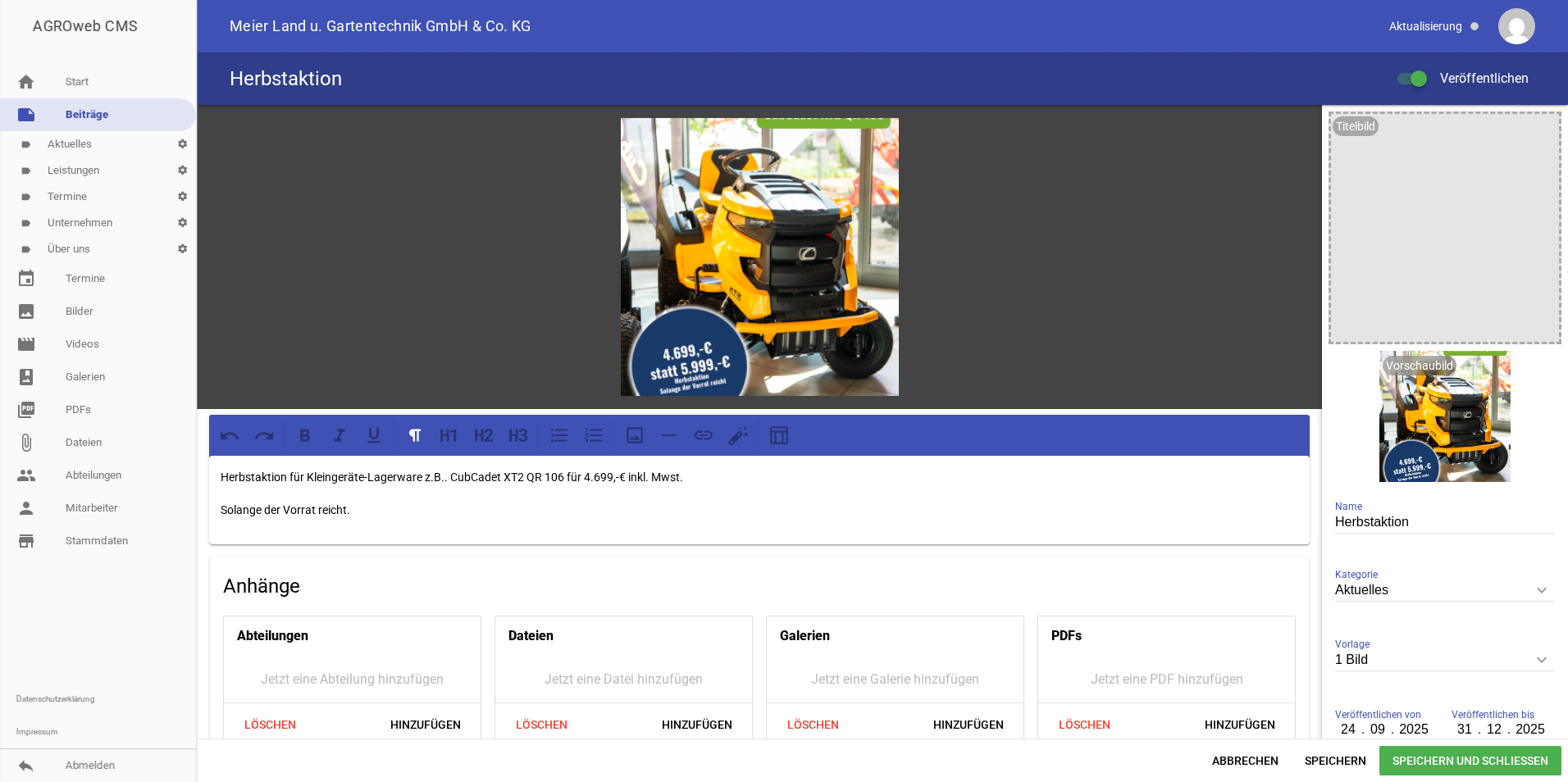
click at [1365, 666] on input "1 Bild" at bounding box center [1444, 660] width 219 height 23
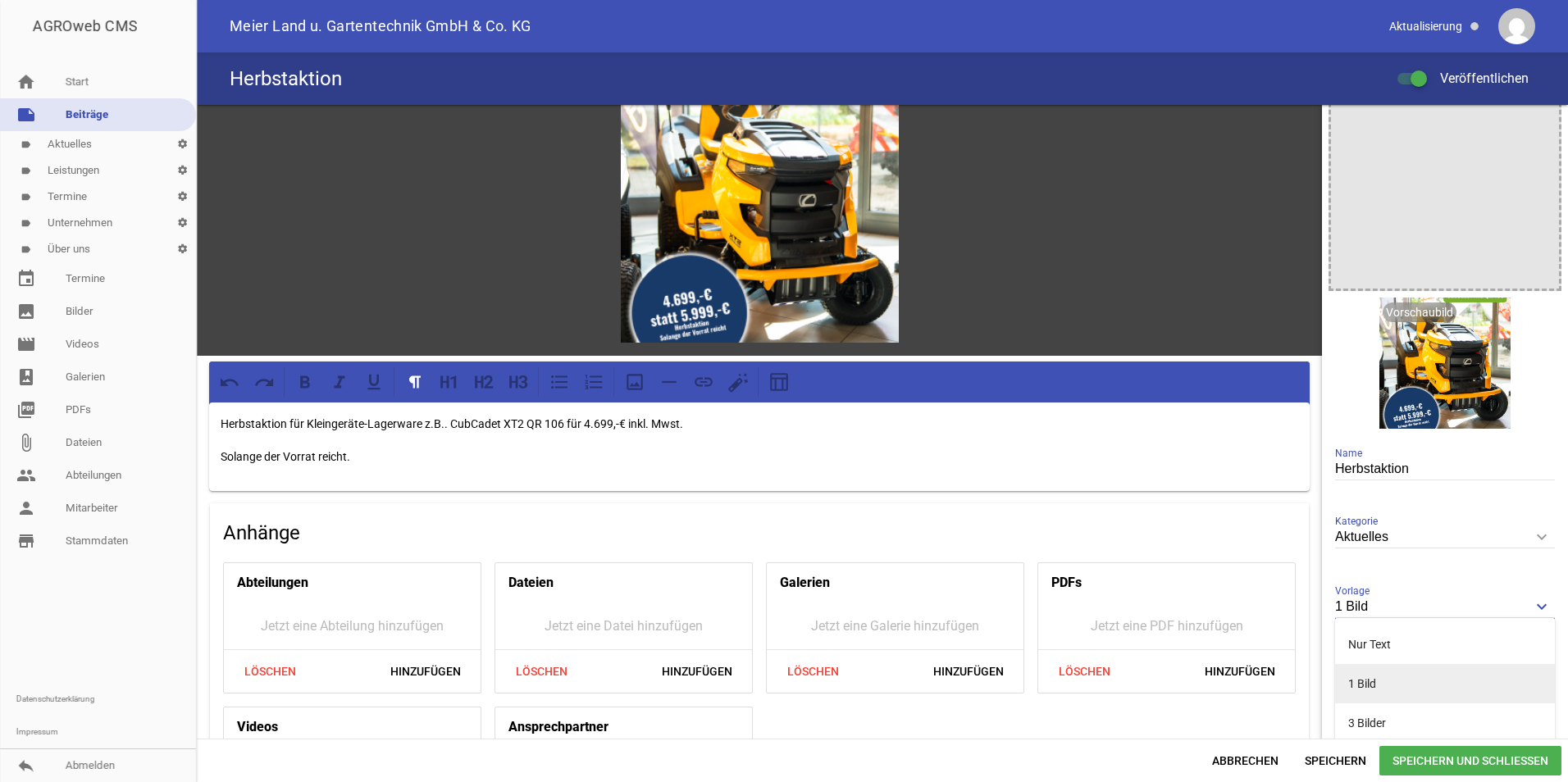
scroll to position [82, 0]
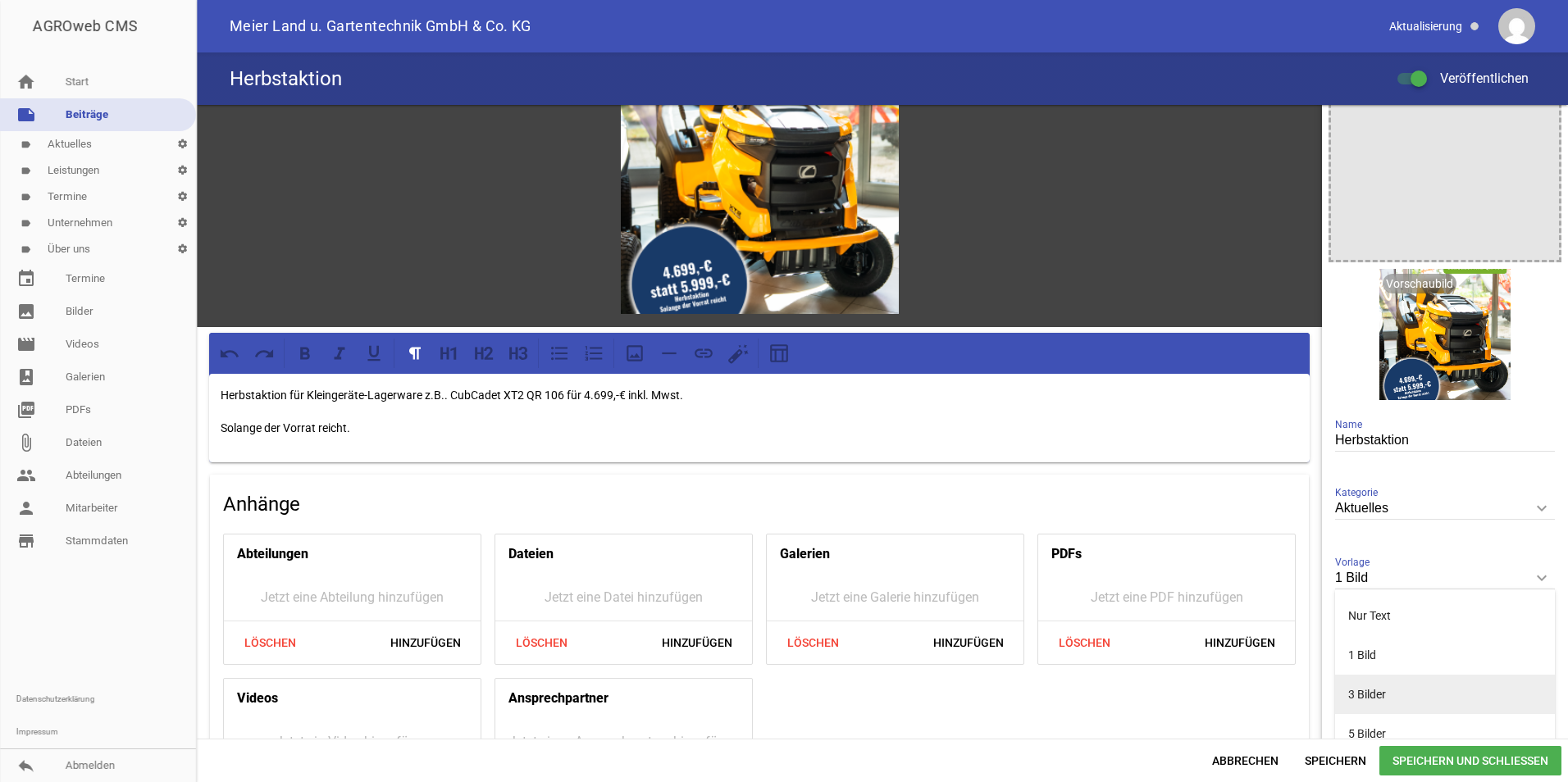
click at [1384, 695] on li "3 Bilder" at bounding box center [1444, 694] width 219 height 40
type input "3 Bilder"
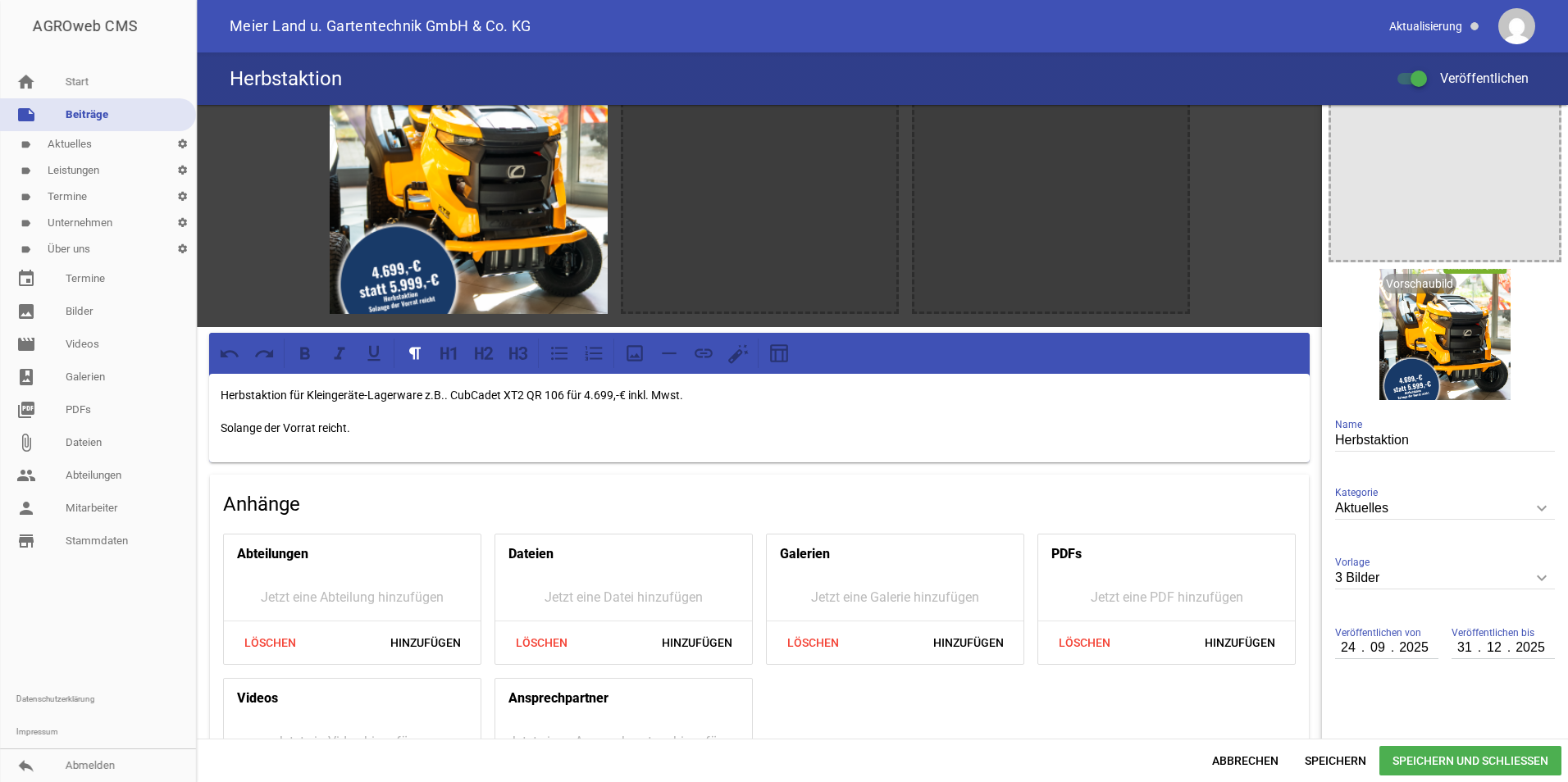
scroll to position [0, 0]
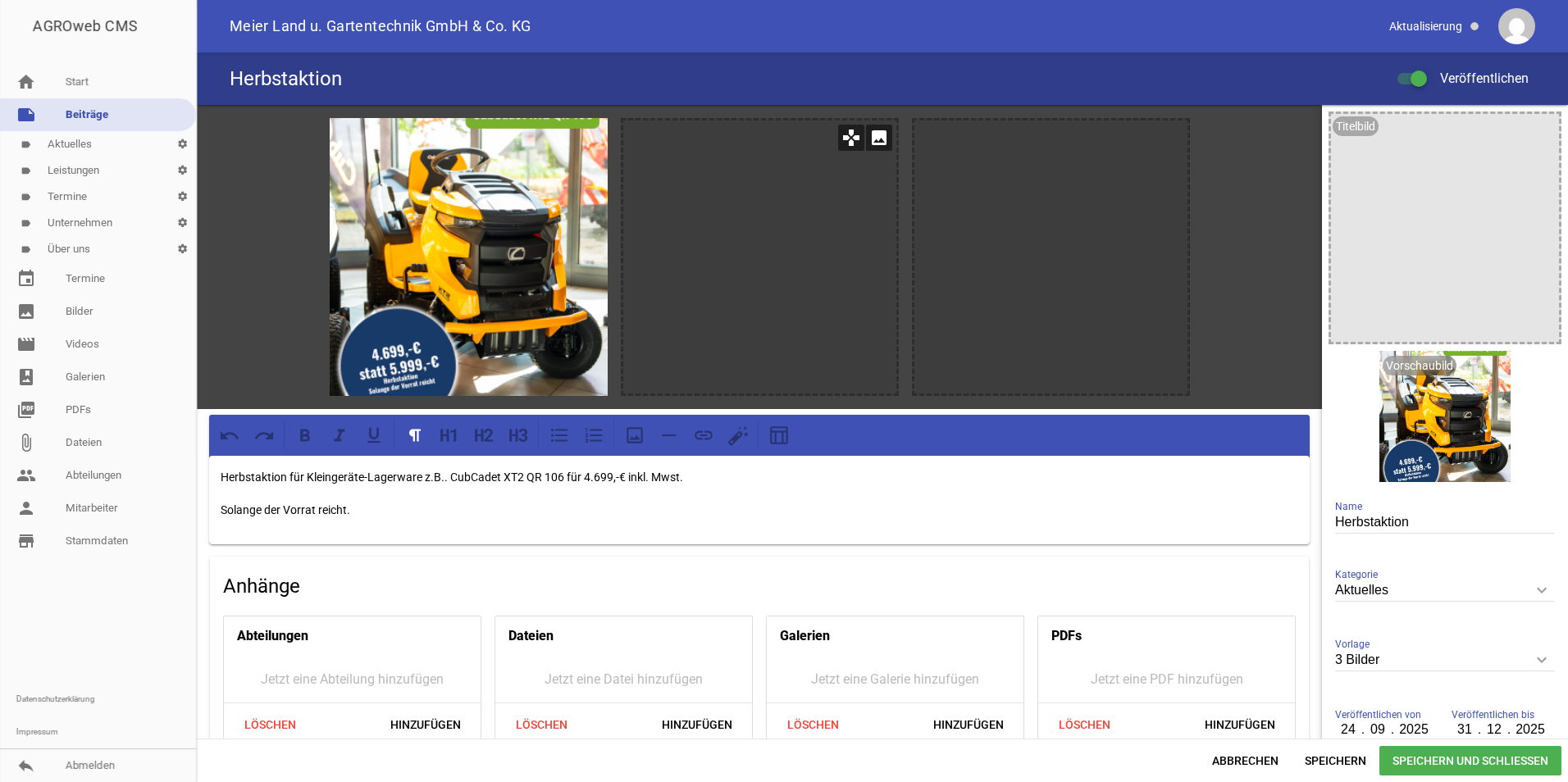
click at [879, 135] on icon "image" at bounding box center [879, 137] width 26 height 26
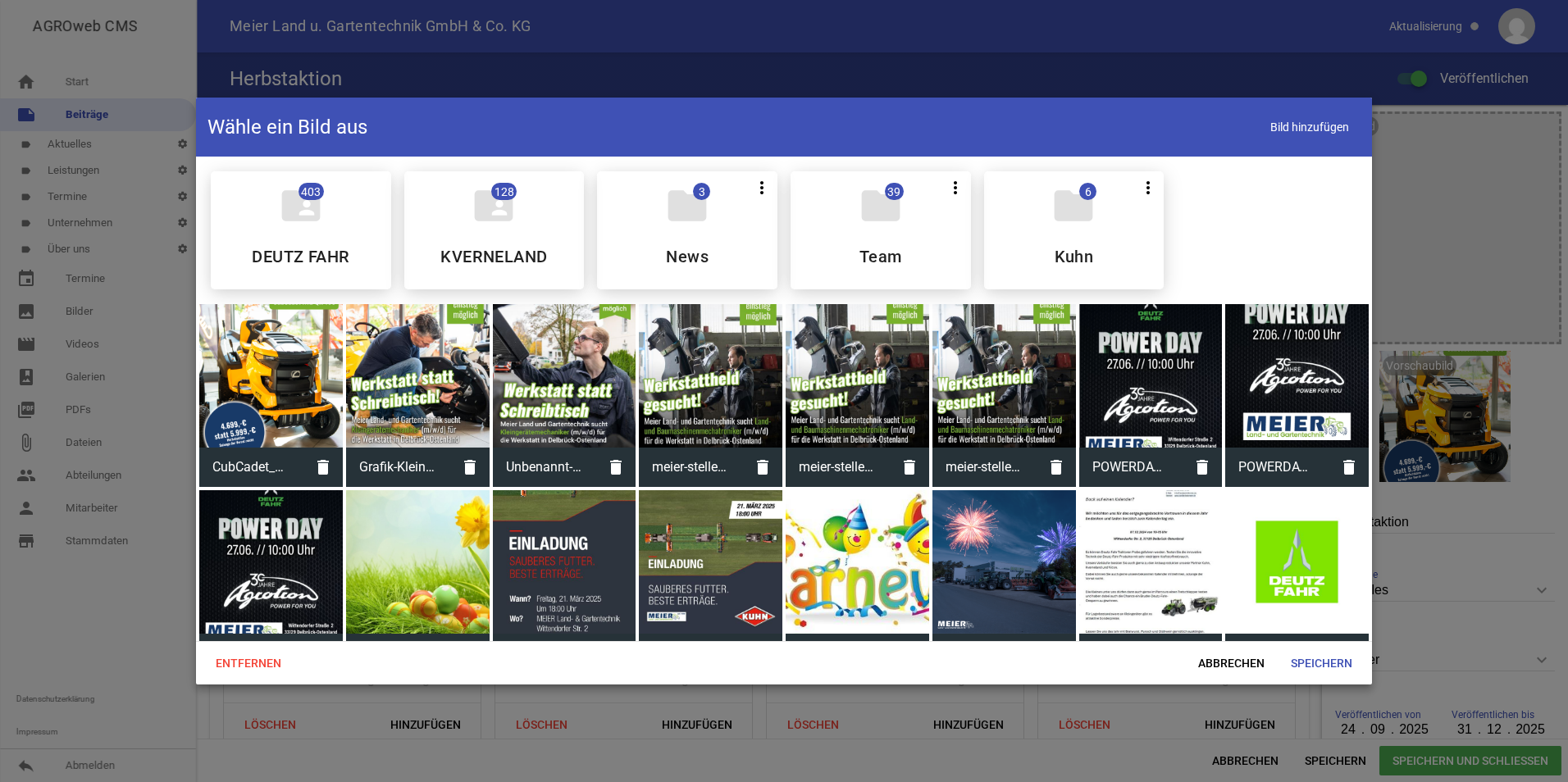
click at [1412, 191] on div at bounding box center [784, 391] width 1568 height 782
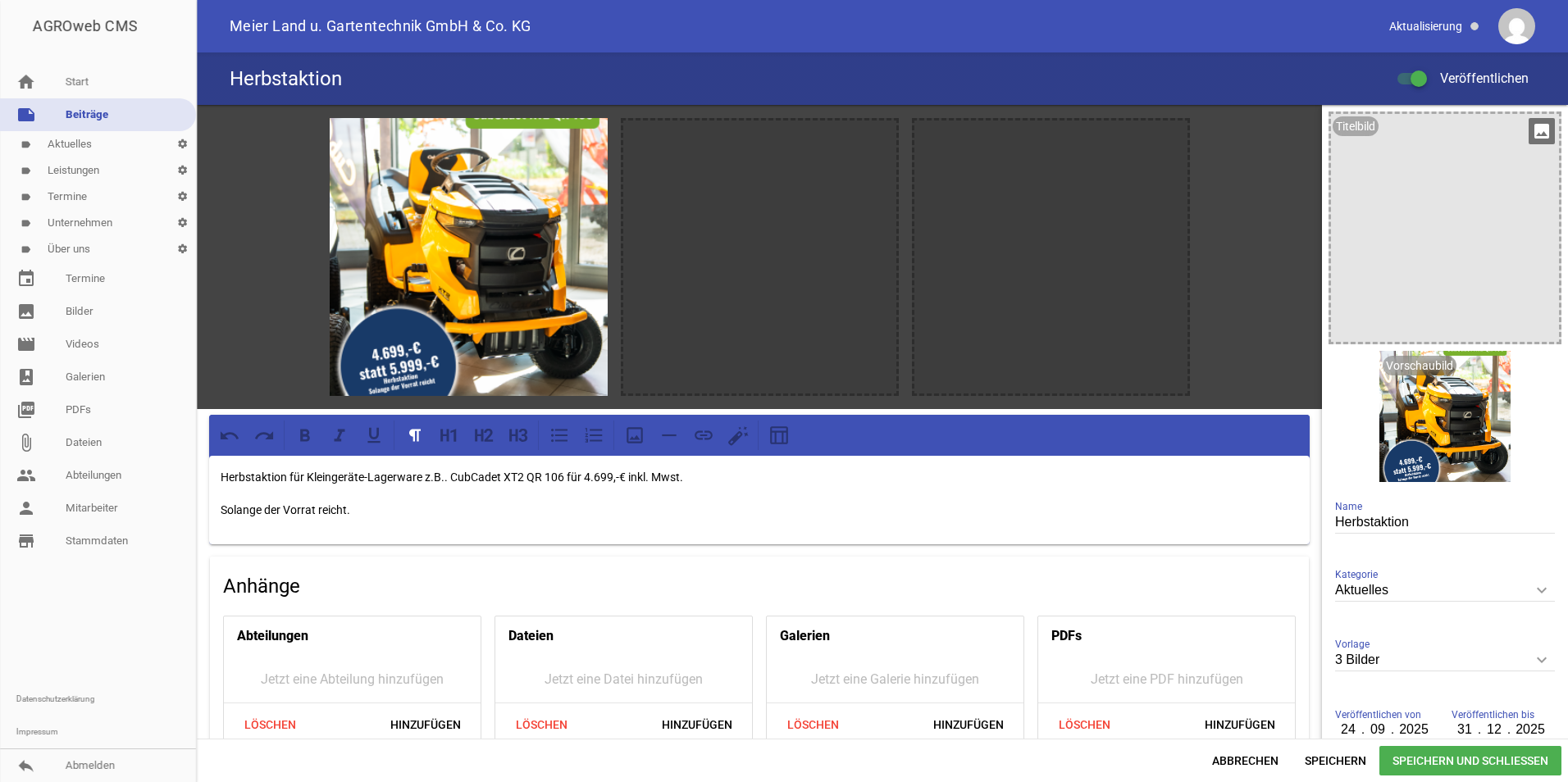
click at [1537, 133] on icon "image" at bounding box center [1541, 131] width 26 height 26
